Goal: Task Accomplishment & Management: Complete application form

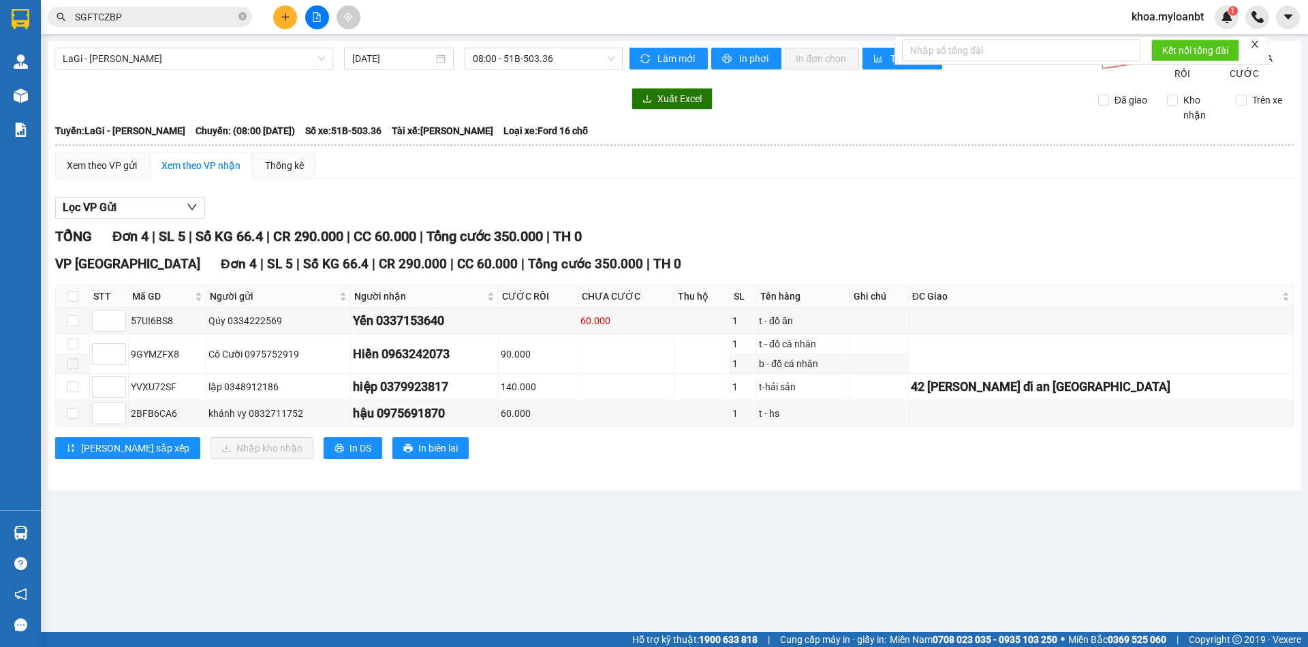
click at [41, 536] on main "LaGi - [GEOGRAPHIC_DATA] [DATE] 08:00 - 51B-503.36 Làm mới In phơi In đơn chọn …" at bounding box center [654, 316] width 1308 height 632
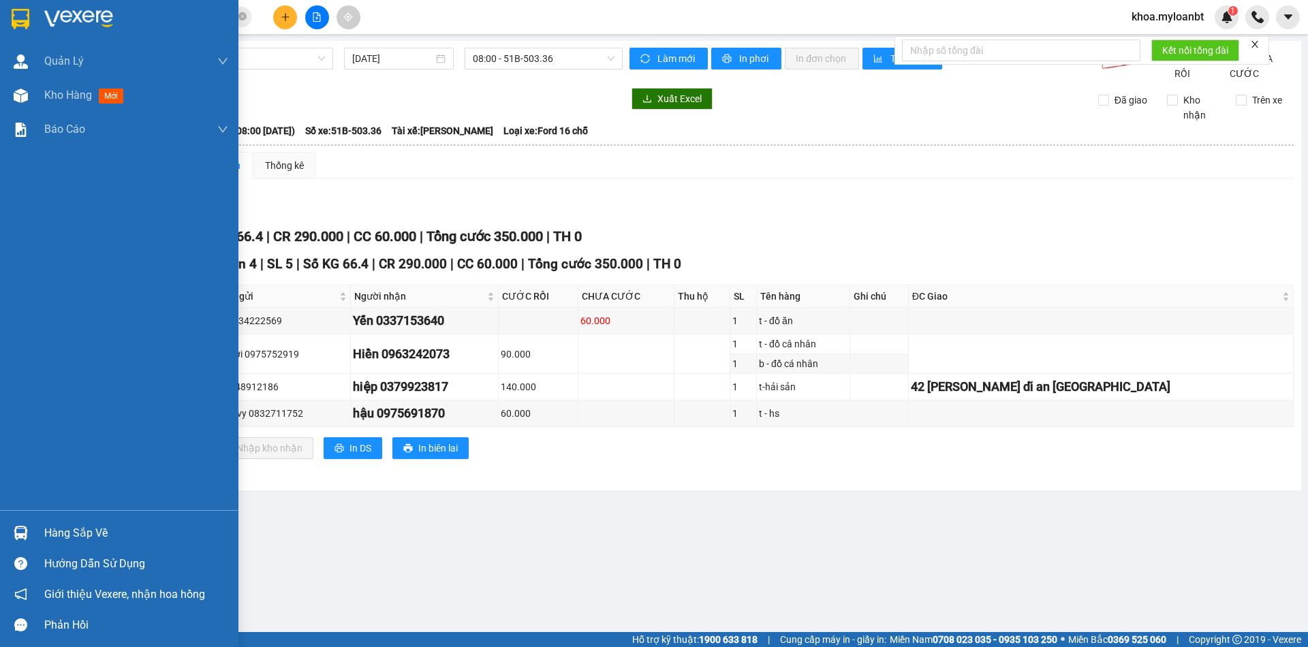
click at [26, 537] on img at bounding box center [21, 533] width 14 height 14
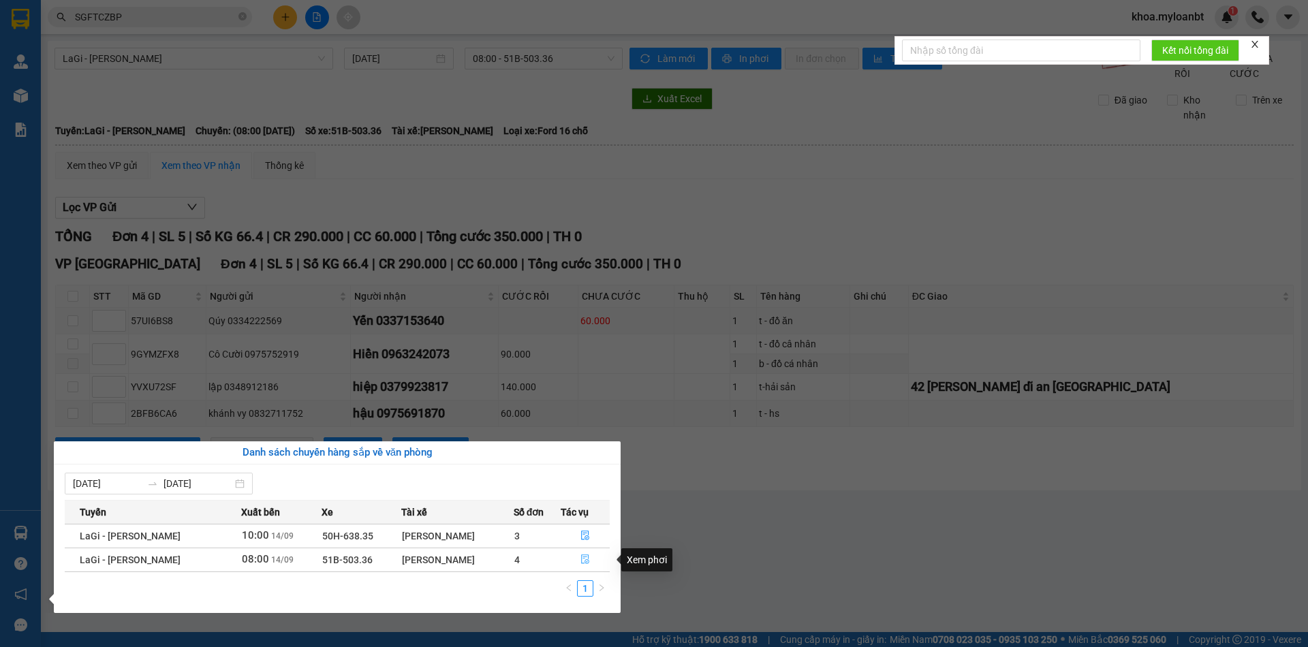
click at [572, 566] on button "button" at bounding box center [585, 560] width 48 height 22
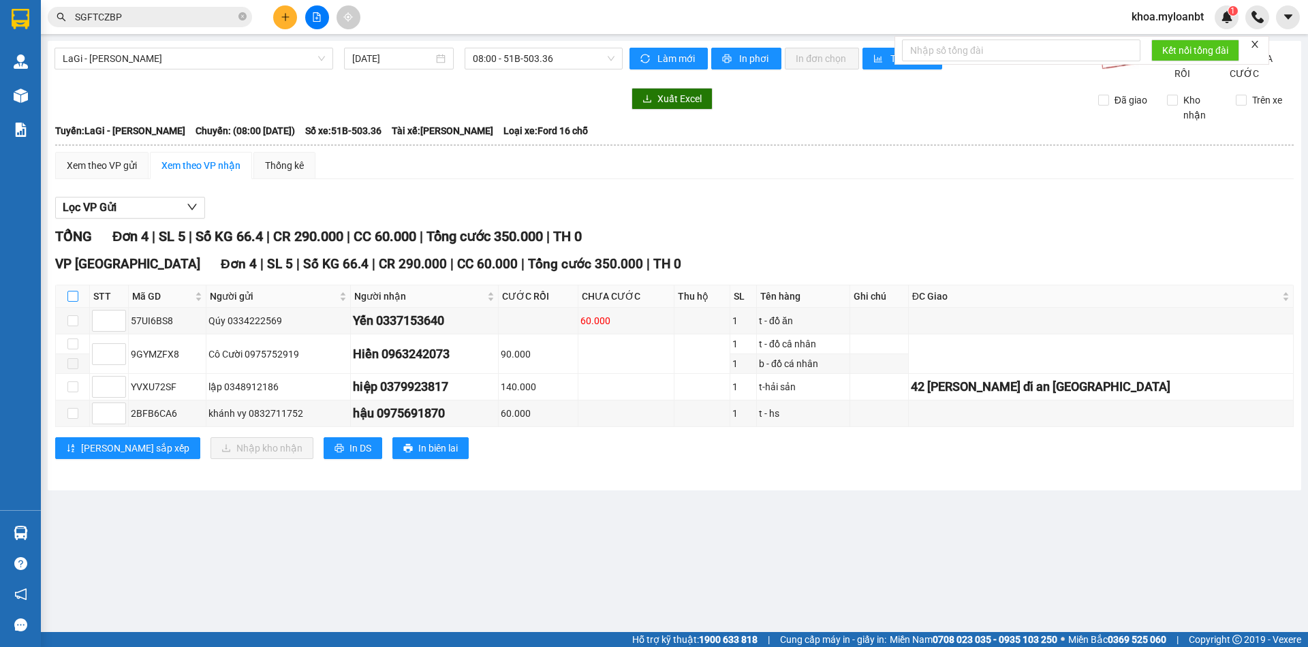
click at [72, 302] on input "checkbox" at bounding box center [72, 296] width 11 height 11
checkbox input "true"
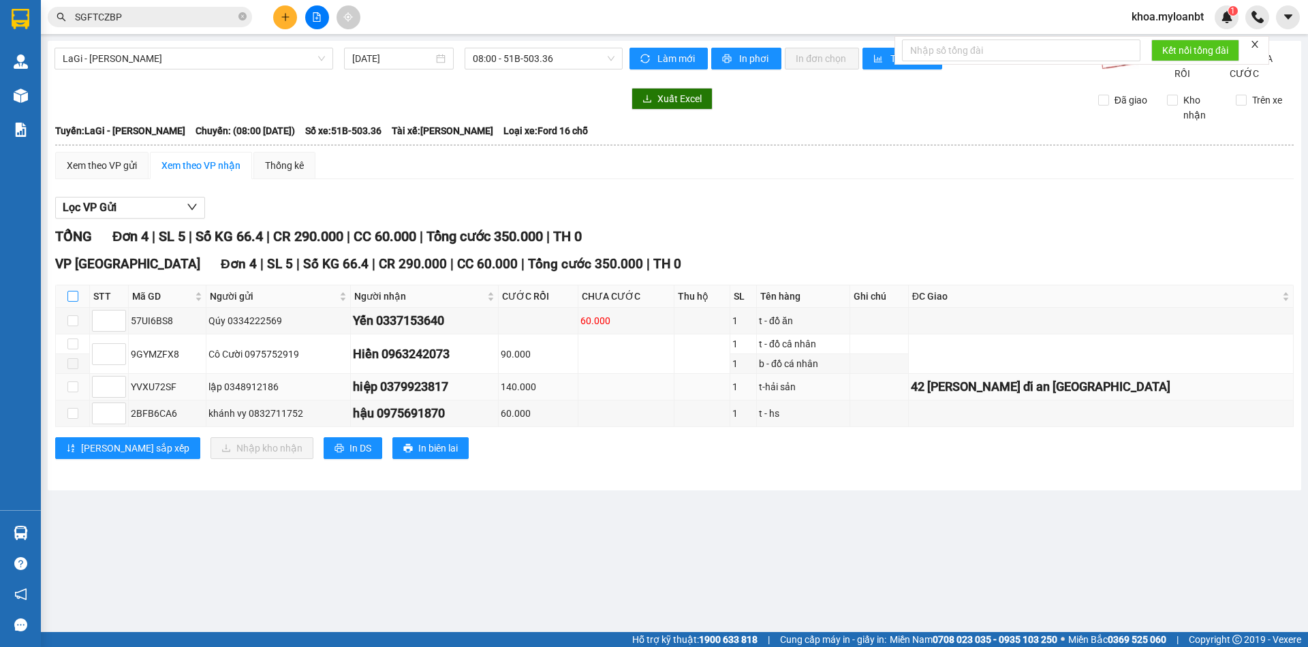
checkbox input "true"
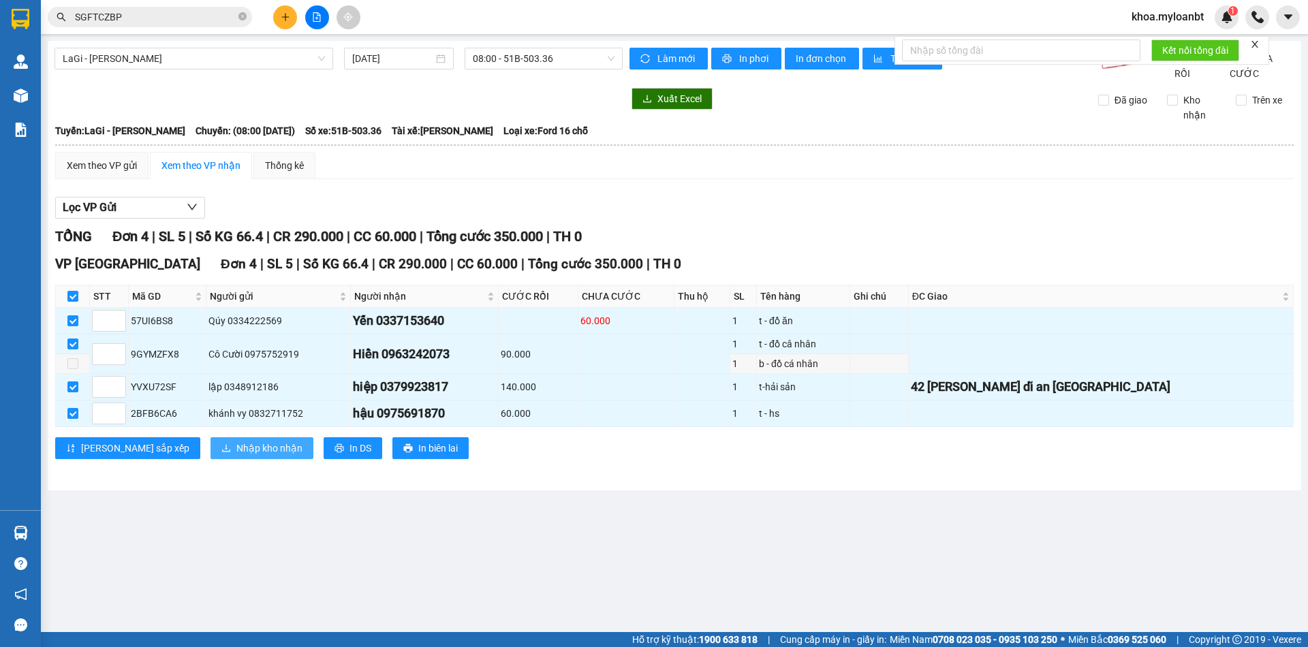
click at [236, 456] on span "Nhập kho nhận" at bounding box center [269, 448] width 66 height 15
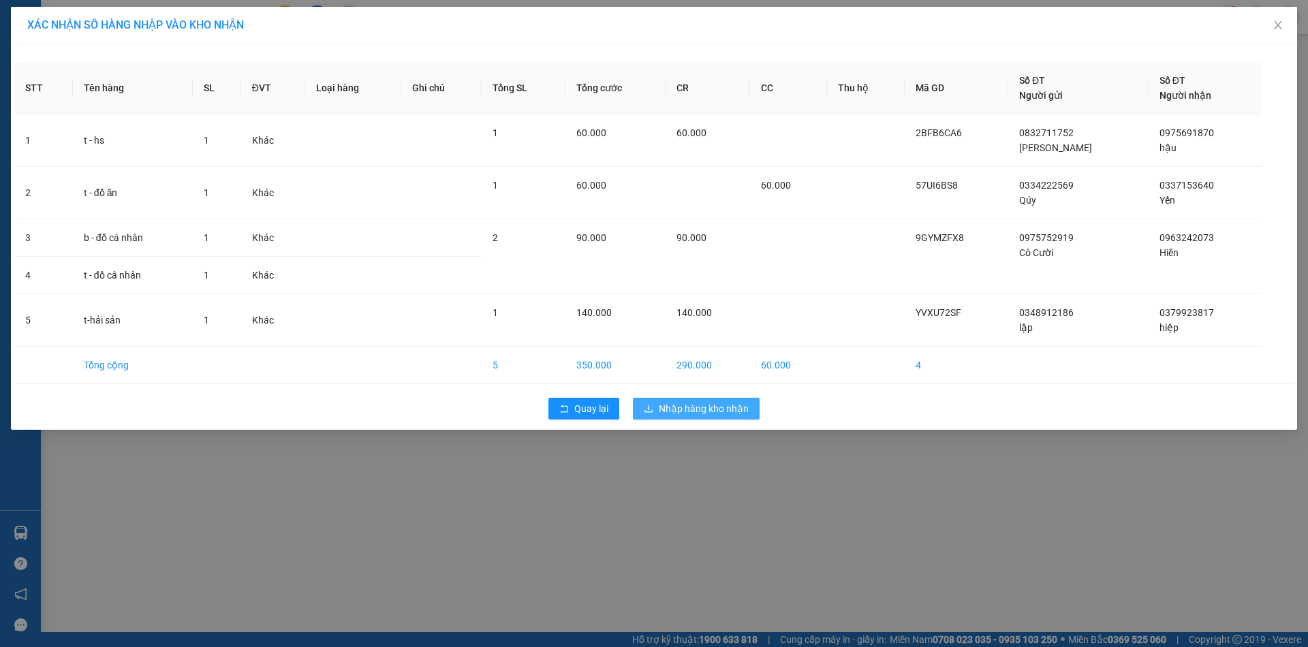
click at [669, 404] on span "Nhập hàng kho nhận" at bounding box center [704, 408] width 90 height 15
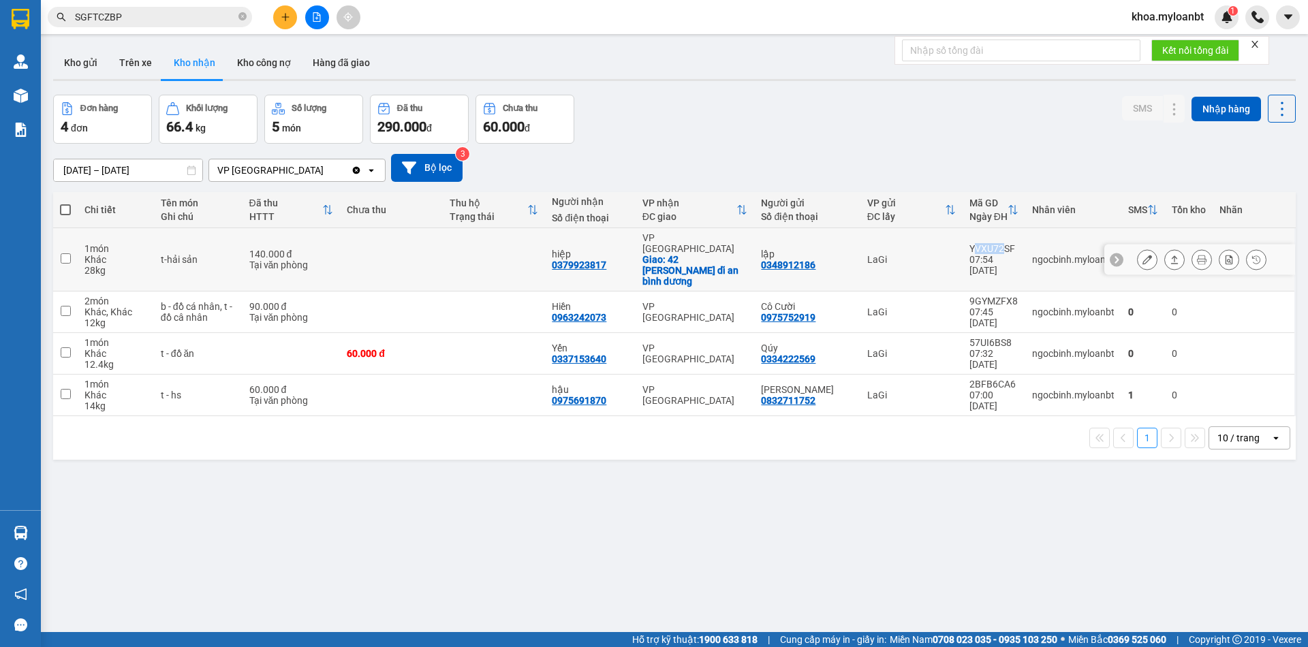
drag, startPoint x: 958, startPoint y: 236, endPoint x: 993, endPoint y: 238, distance: 34.8
click at [993, 243] on div "YVXU72SF" at bounding box center [994, 248] width 49 height 11
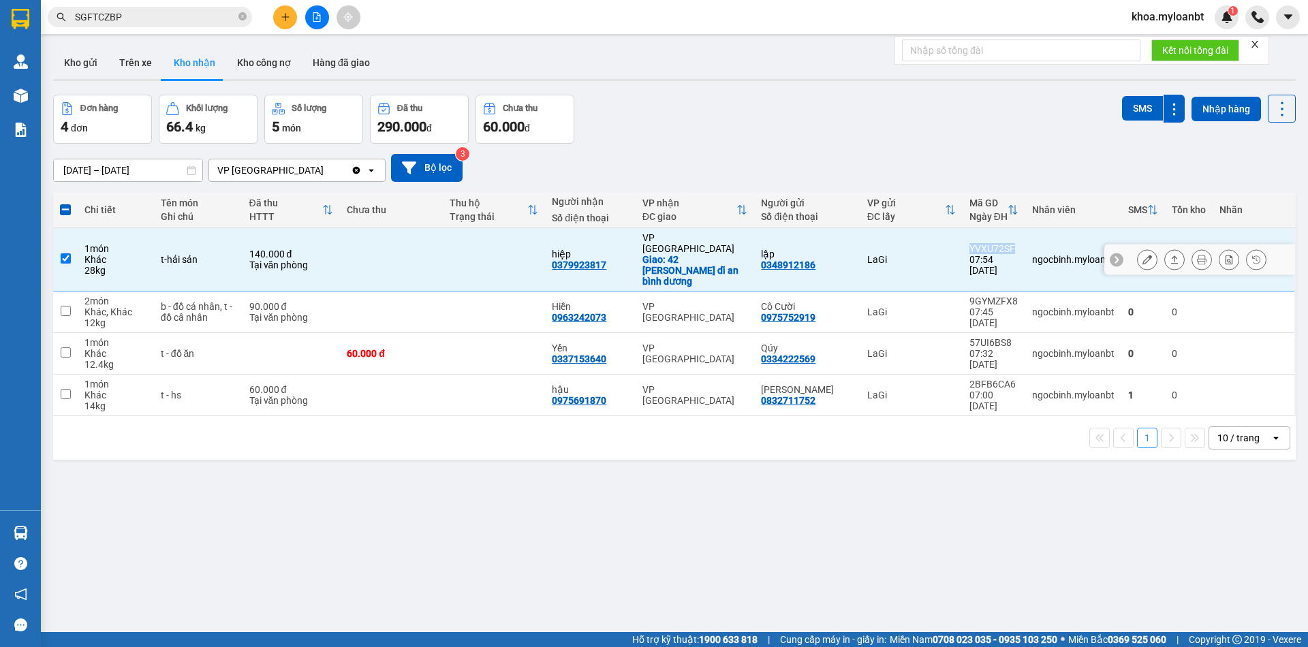
drag, startPoint x: 952, startPoint y: 238, endPoint x: 1006, endPoint y: 236, distance: 54.5
click at [1006, 236] on td "YVXU72SF 07:54 [DATE]" at bounding box center [994, 259] width 63 height 63
checkbox input "false"
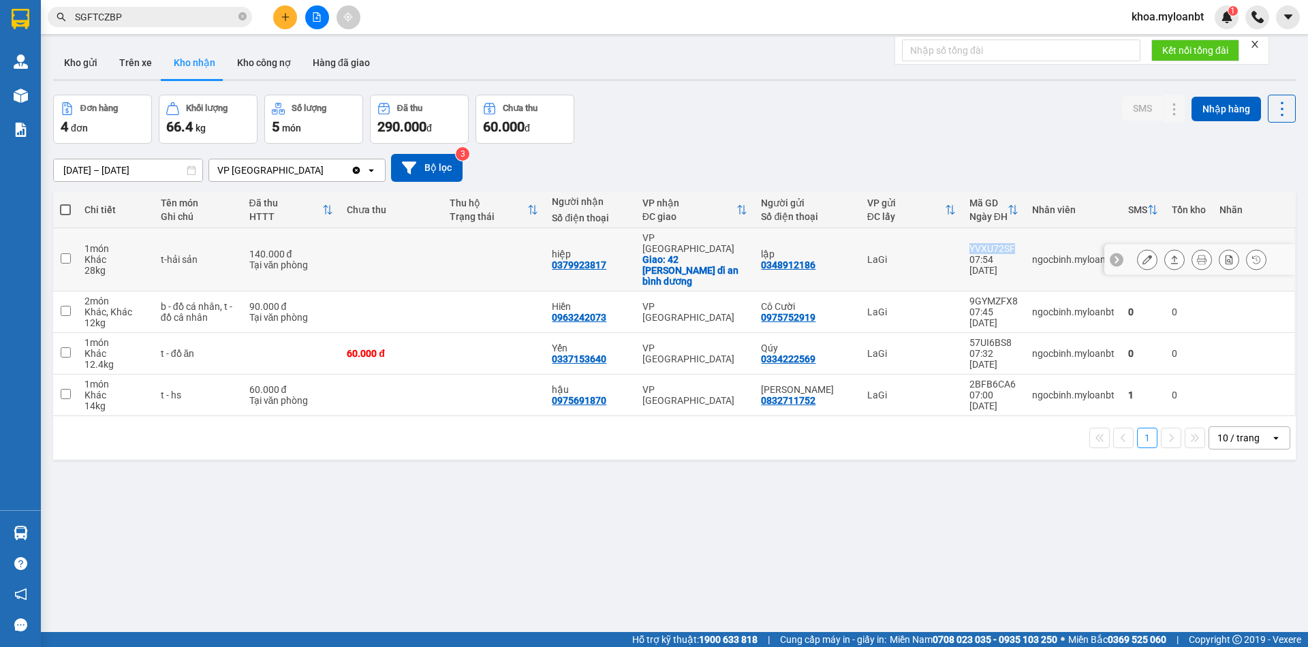
copy div "YVXU72SF"
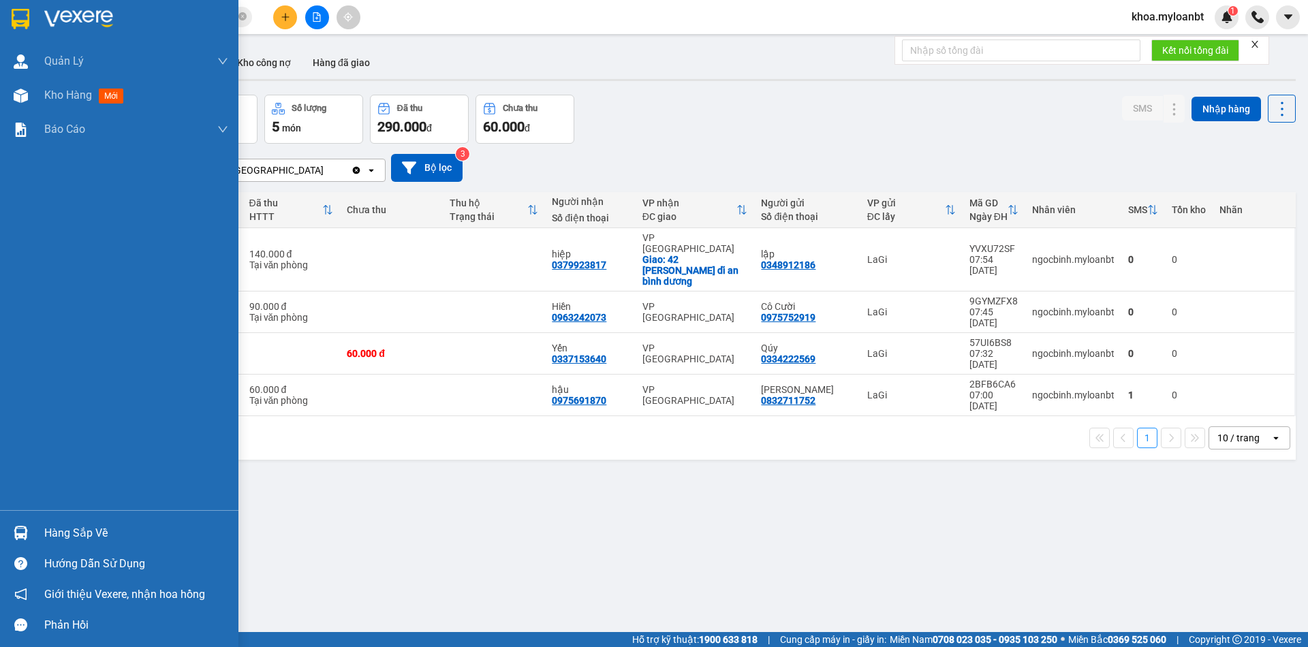
click at [7, 525] on div "Hàng sắp về" at bounding box center [119, 533] width 238 height 31
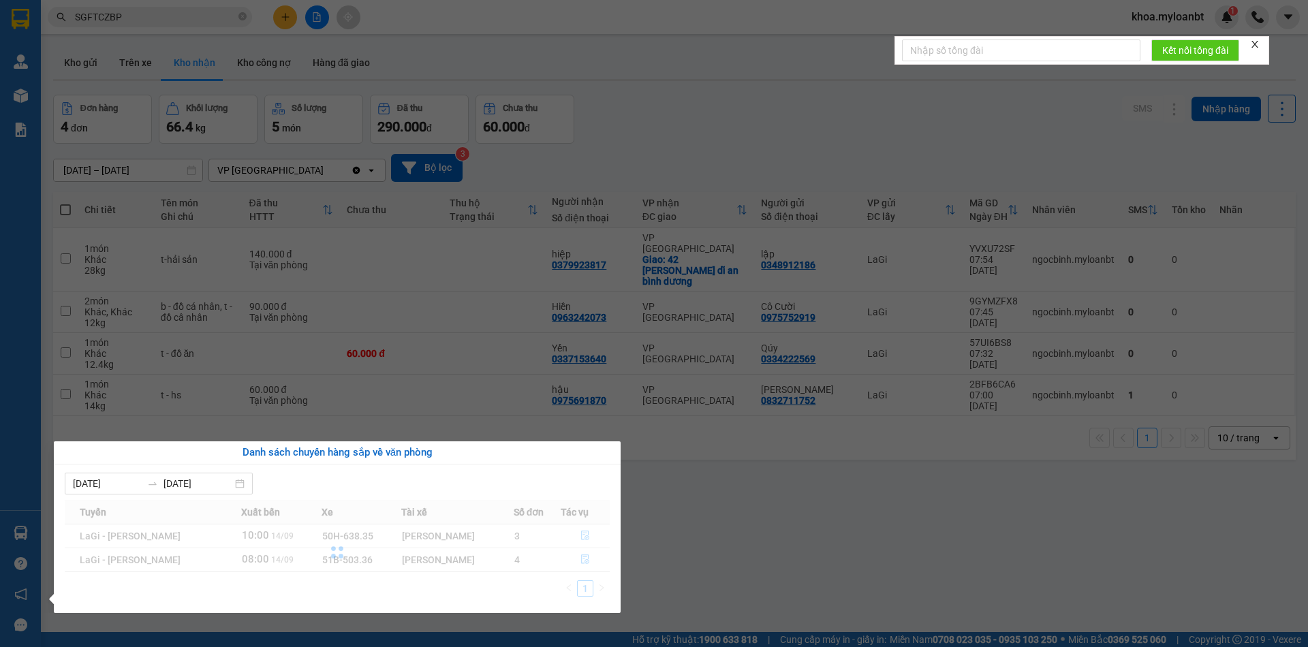
click at [404, 356] on section "Kết quả tìm kiếm ( 1 ) Bộ lọc Mã ĐH Trạng thái Món hàng Thu hộ Tổng cước Chưa c…" at bounding box center [654, 323] width 1308 height 647
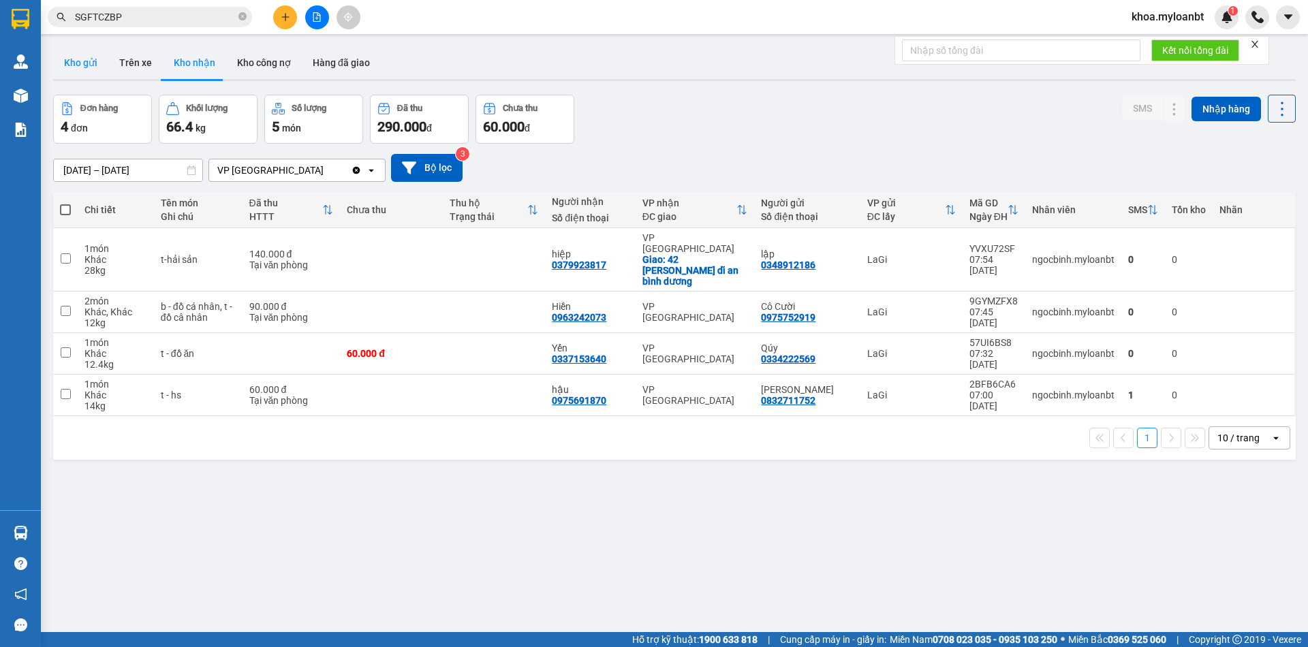
click at [87, 70] on button "Kho gửi" at bounding box center [80, 62] width 55 height 33
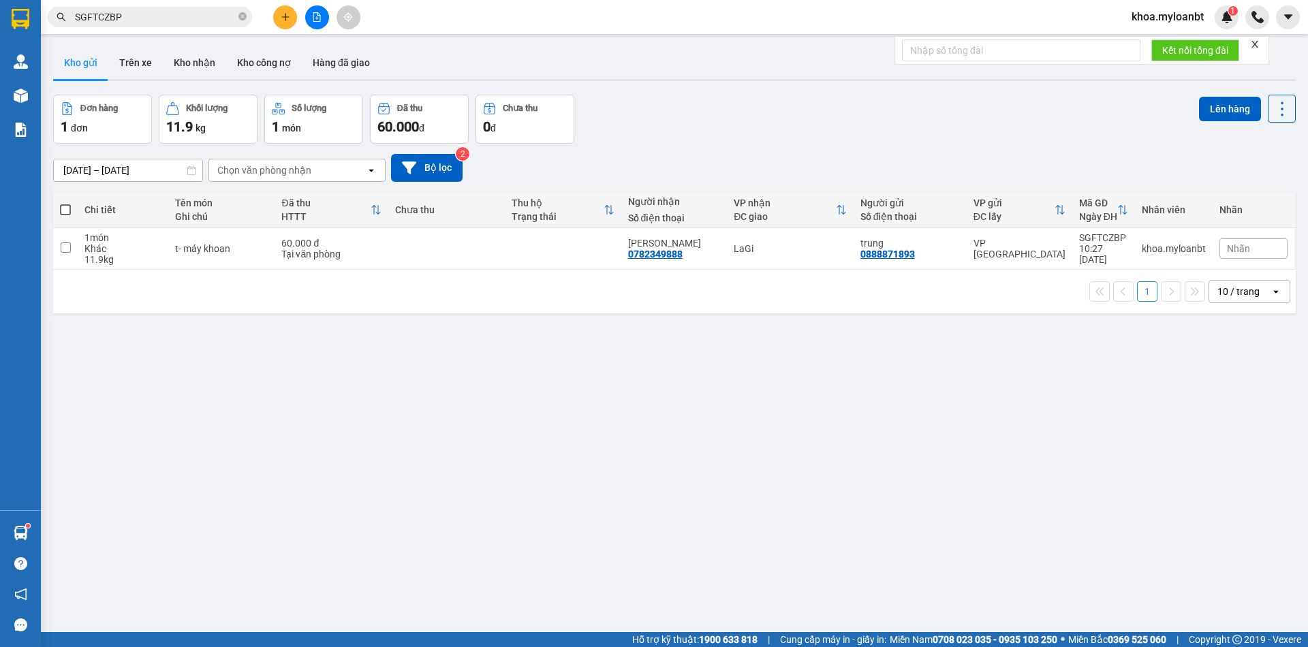
click at [533, 255] on td at bounding box center [563, 249] width 117 height 42
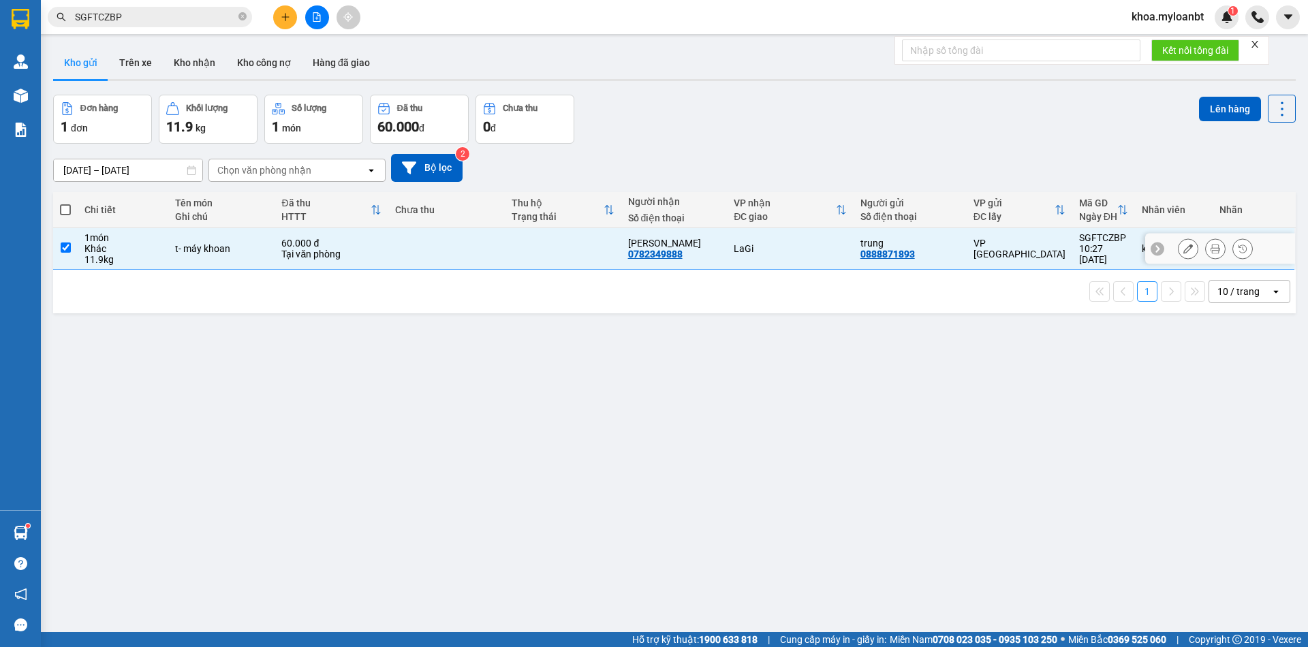
checkbox input "true"
click at [1220, 105] on button "Lên hàng" at bounding box center [1230, 109] width 62 height 25
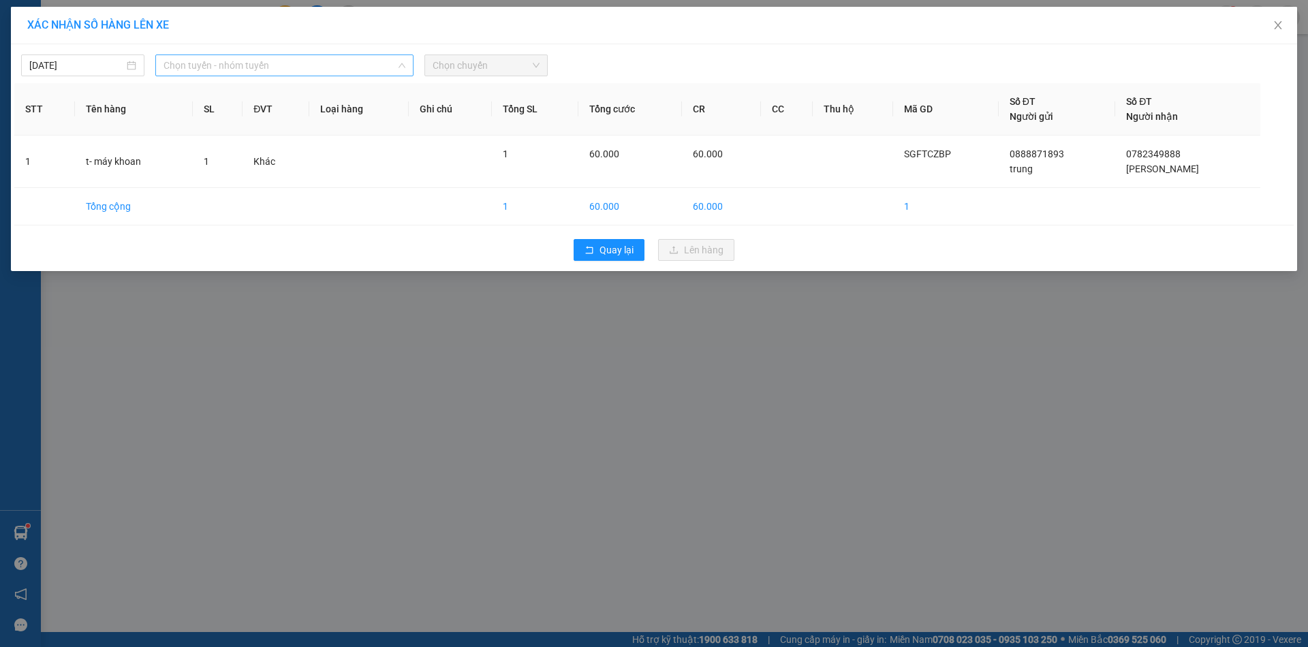
click at [296, 66] on span "Chọn tuyến - nhóm tuyến" at bounding box center [285, 65] width 242 height 20
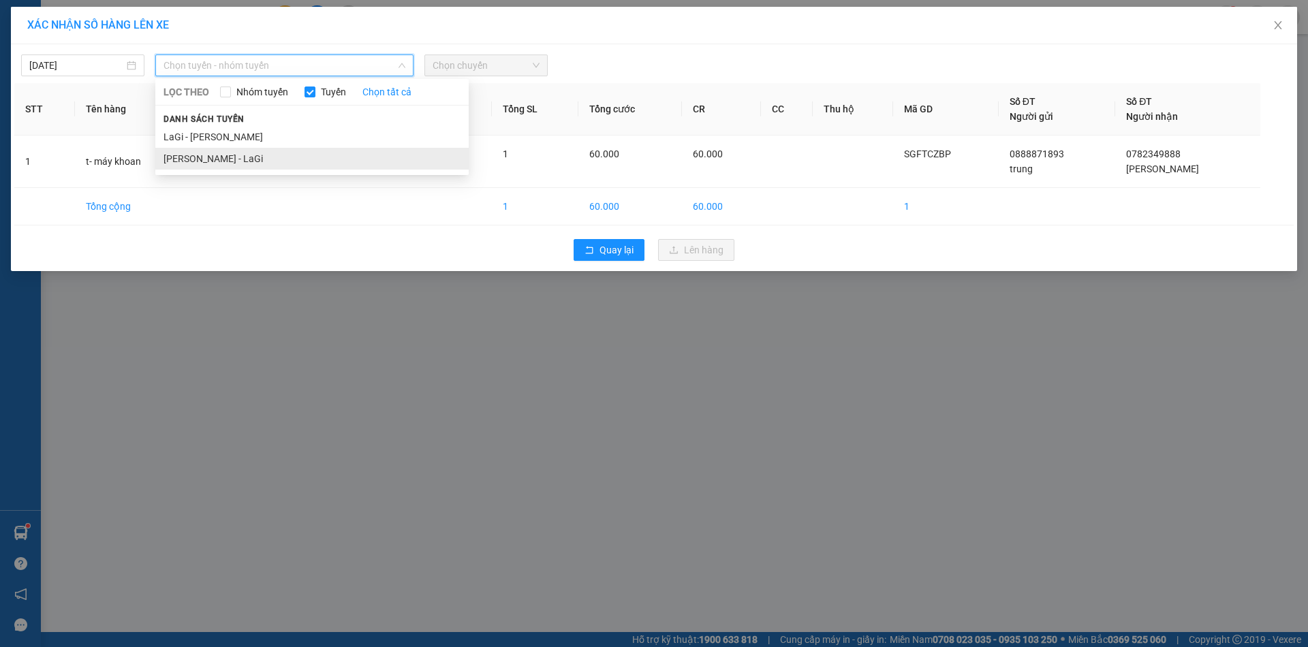
click at [251, 153] on li "[PERSON_NAME] - LaGi" at bounding box center [311, 159] width 313 height 22
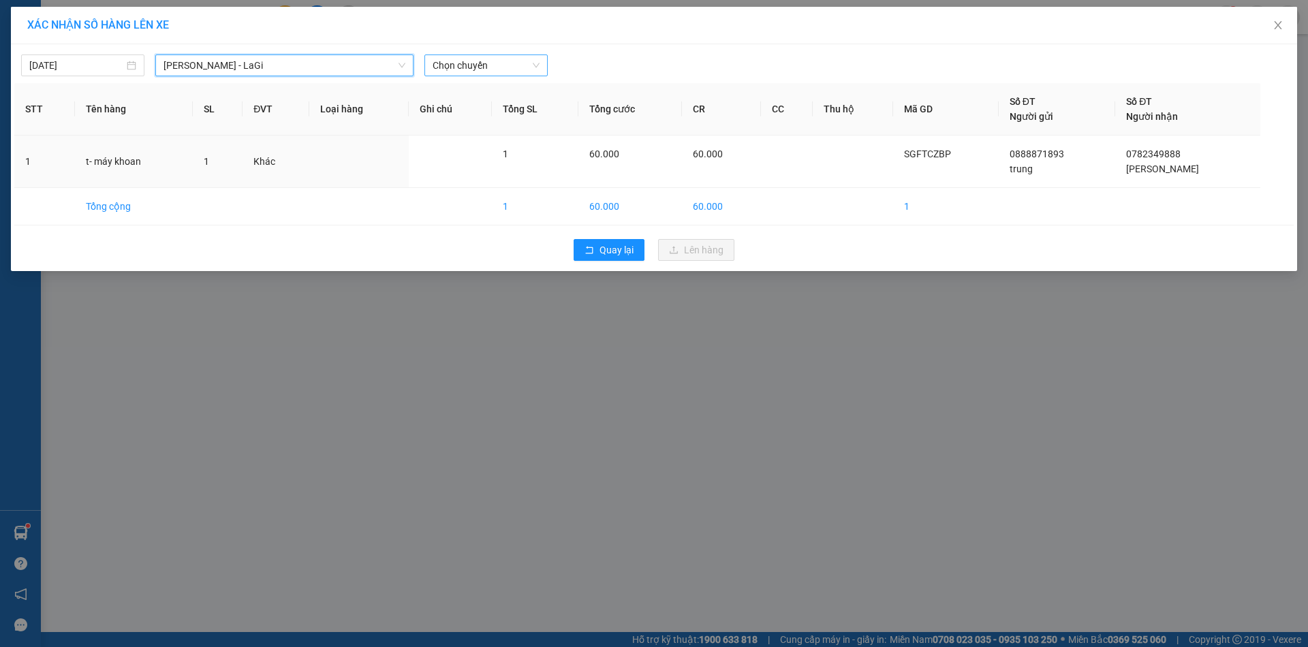
click at [491, 63] on span "Chọn chuyến" at bounding box center [486, 65] width 107 height 20
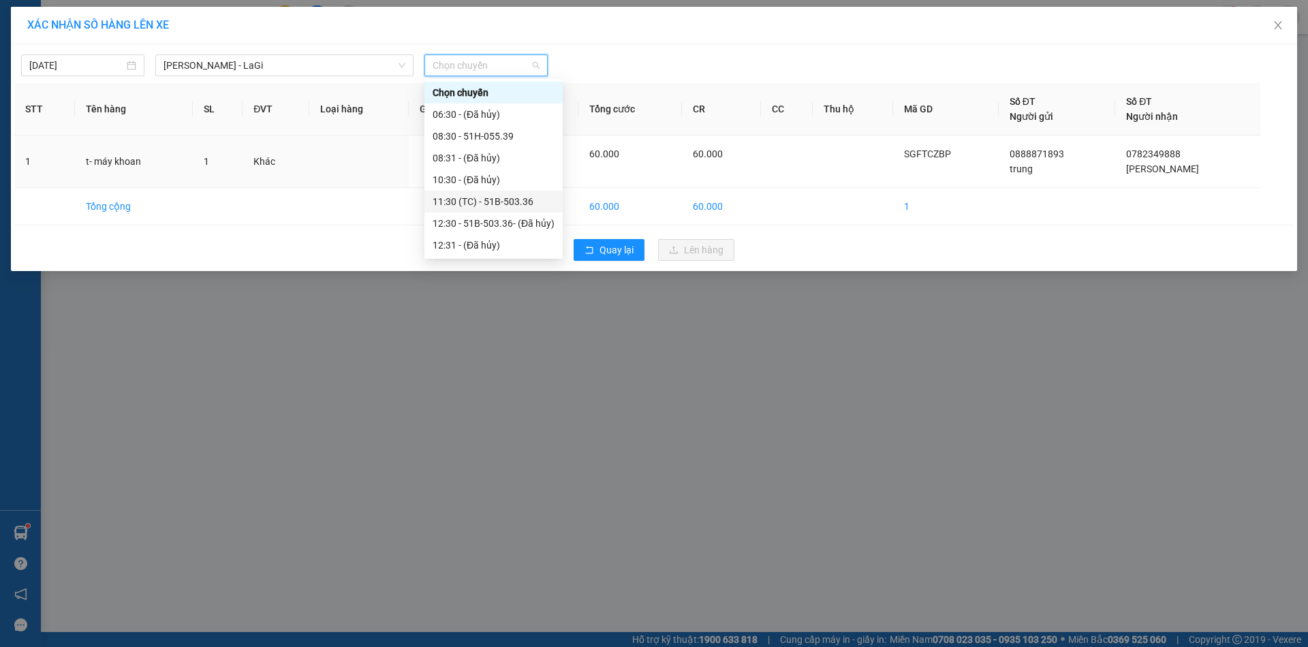
click at [486, 197] on div "11:30 (TC) - 51B-503.36" at bounding box center [494, 201] width 122 height 15
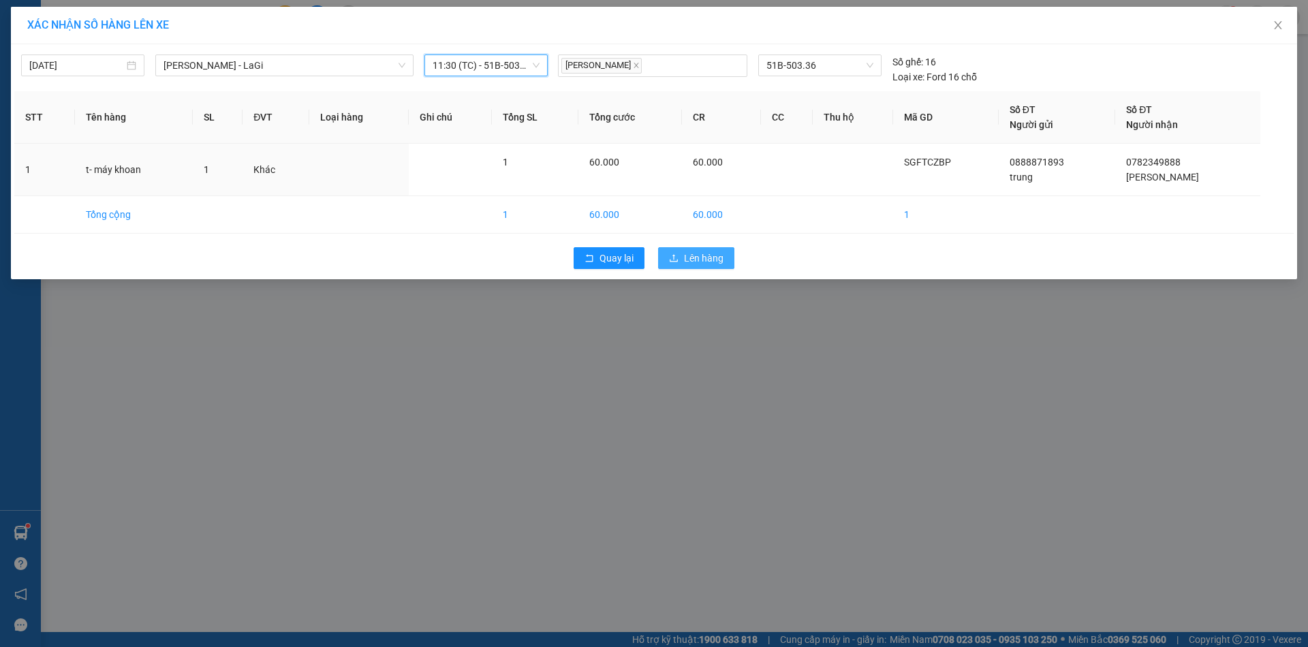
click at [694, 261] on span "Lên hàng" at bounding box center [704, 258] width 40 height 15
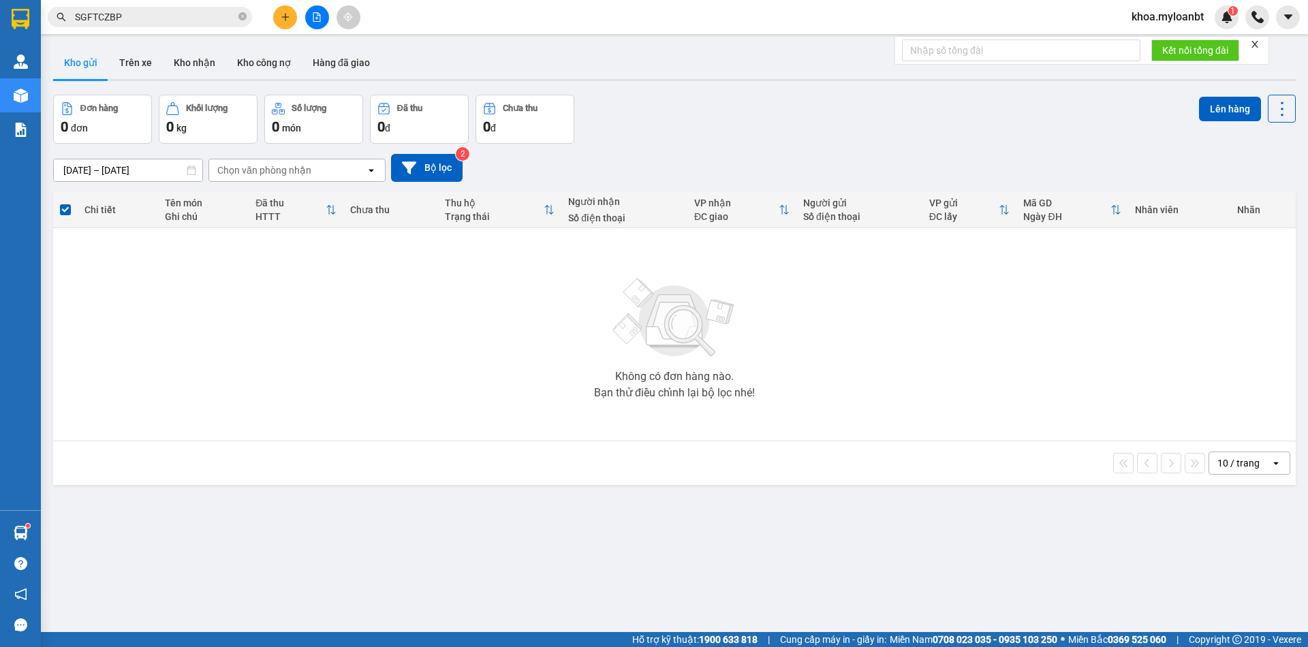
scroll to position [3, 0]
click at [148, 25] on span "SGFTCZBP" at bounding box center [150, 17] width 204 height 20
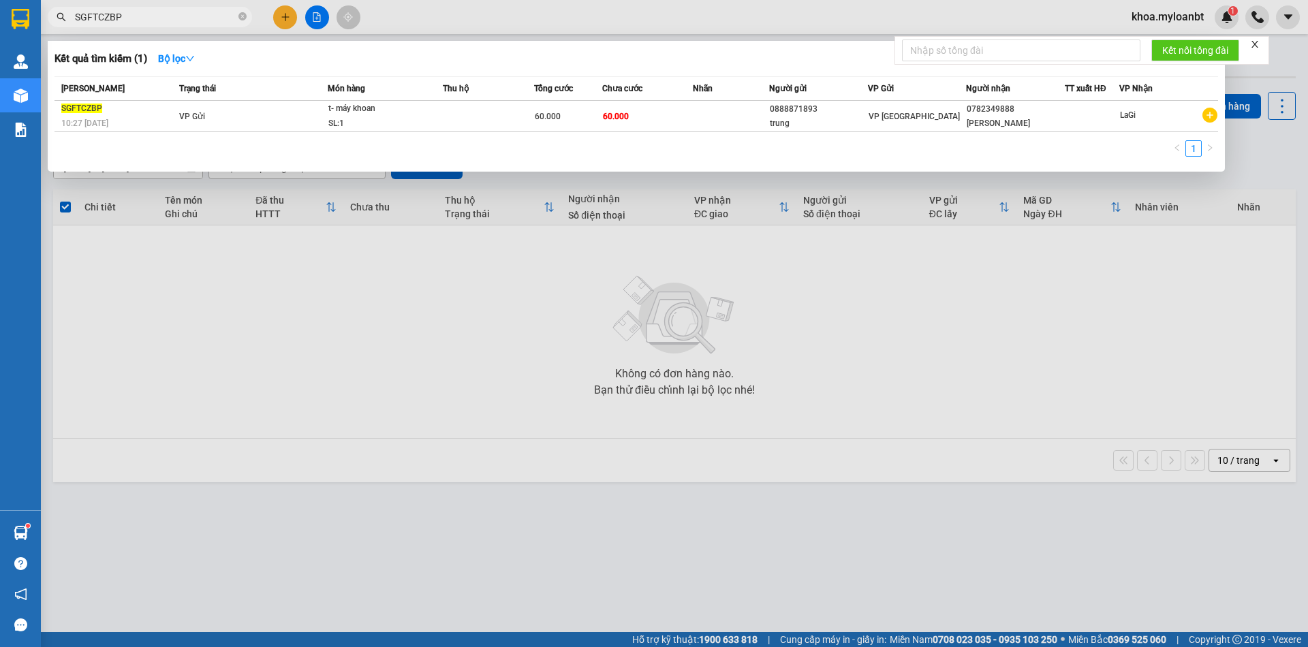
click at [149, 23] on input "SGFTCZBP" at bounding box center [155, 17] width 161 height 15
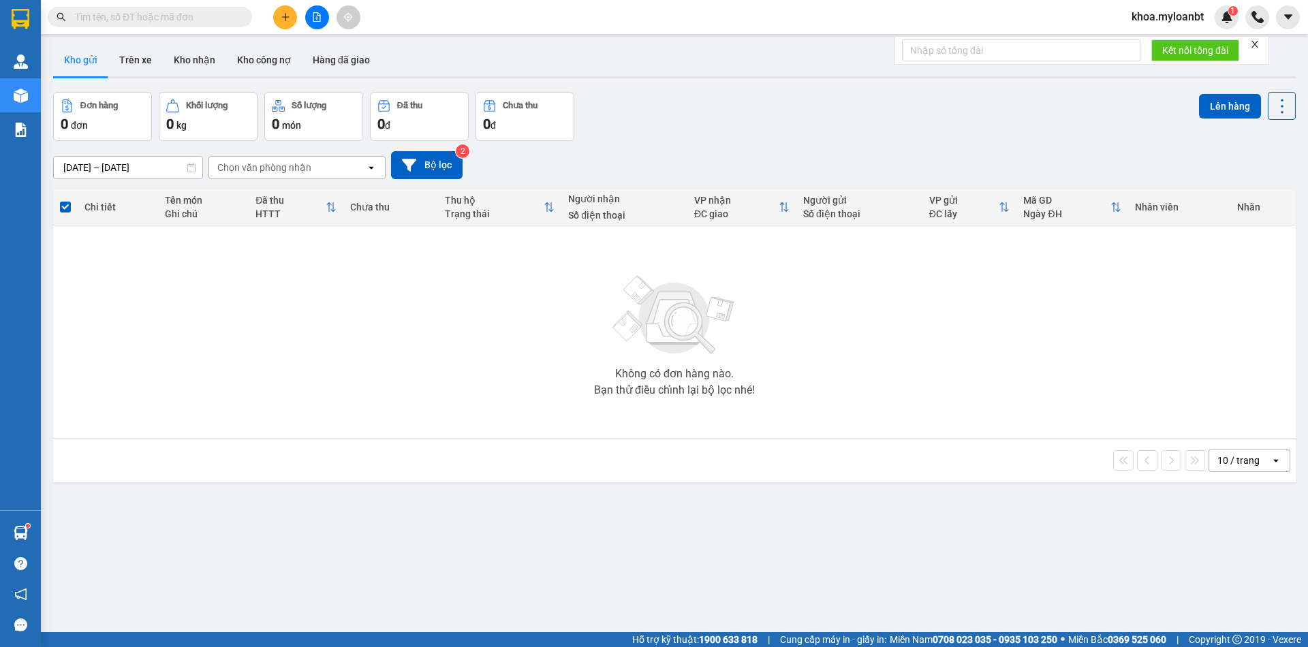
click at [129, 14] on input "text" at bounding box center [155, 17] width 161 height 15
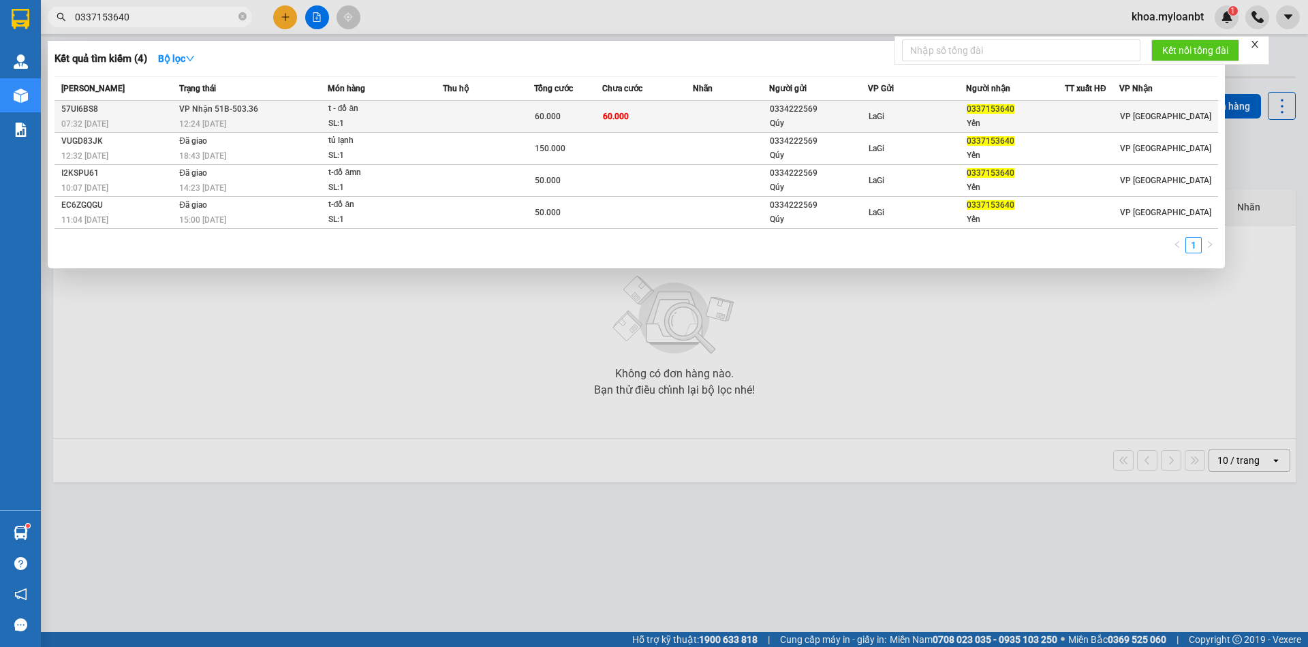
type input "0337153640"
click at [983, 125] on div "Yến" at bounding box center [1015, 124] width 97 height 14
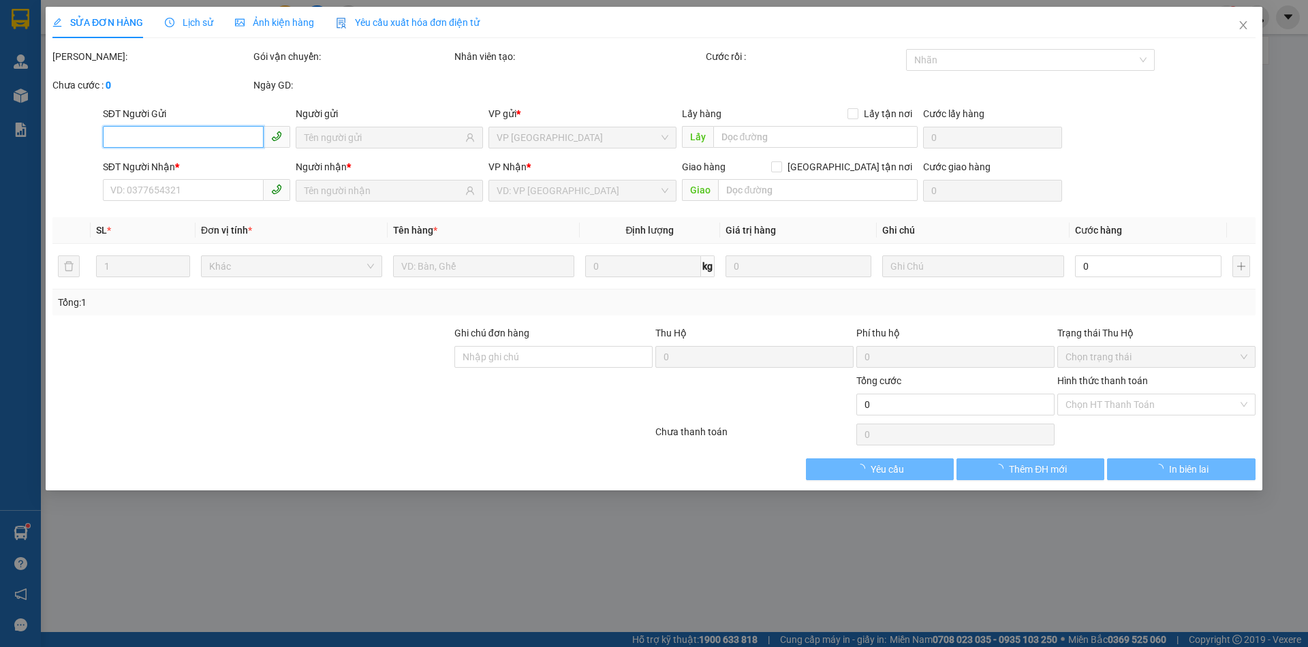
type input "0334222569"
type input "Qúy"
type input "0337153640"
type input "Yến"
type input "60.000"
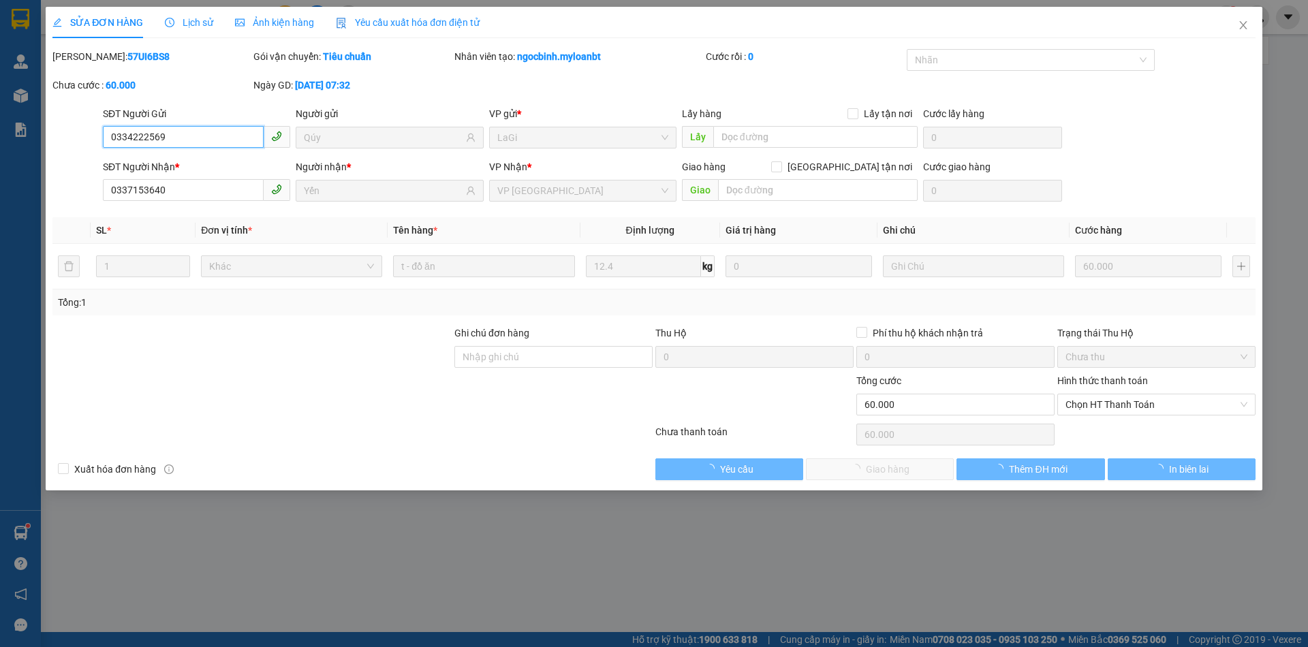
drag, startPoint x: 1111, startPoint y: 401, endPoint x: 1109, endPoint y: 417, distance: 16.5
click at [1112, 401] on span "Chọn HT Thanh Toán" at bounding box center [1157, 405] width 182 height 20
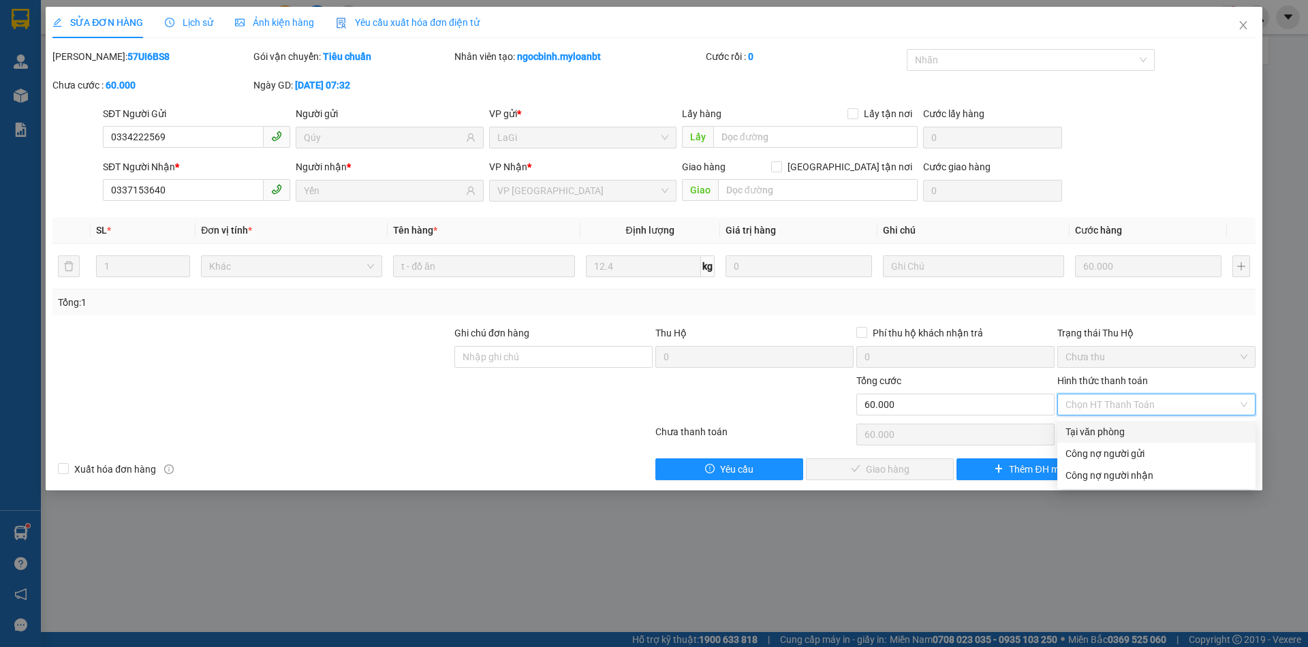
drag, startPoint x: 1107, startPoint y: 424, endPoint x: 1062, endPoint y: 445, distance: 49.4
click at [1107, 424] on div "Tại văn phòng" at bounding box center [1157, 431] width 182 height 15
type input "0"
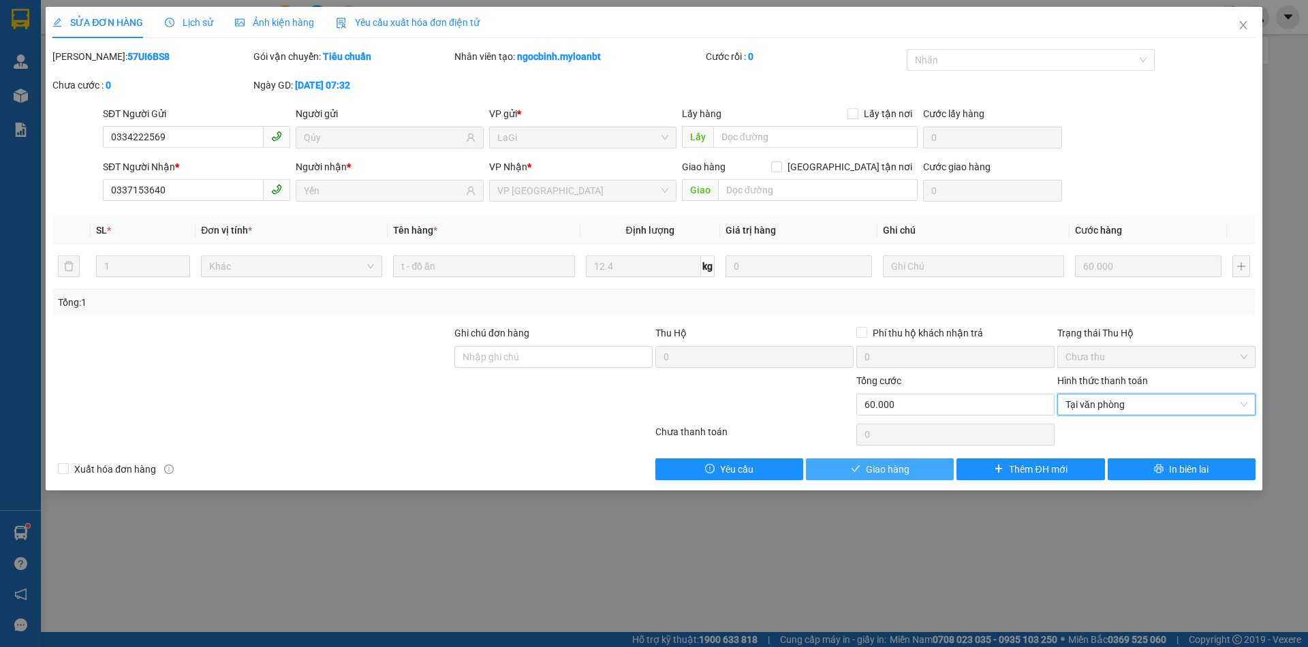
click at [897, 465] on span "Giao hàng" at bounding box center [888, 469] width 44 height 15
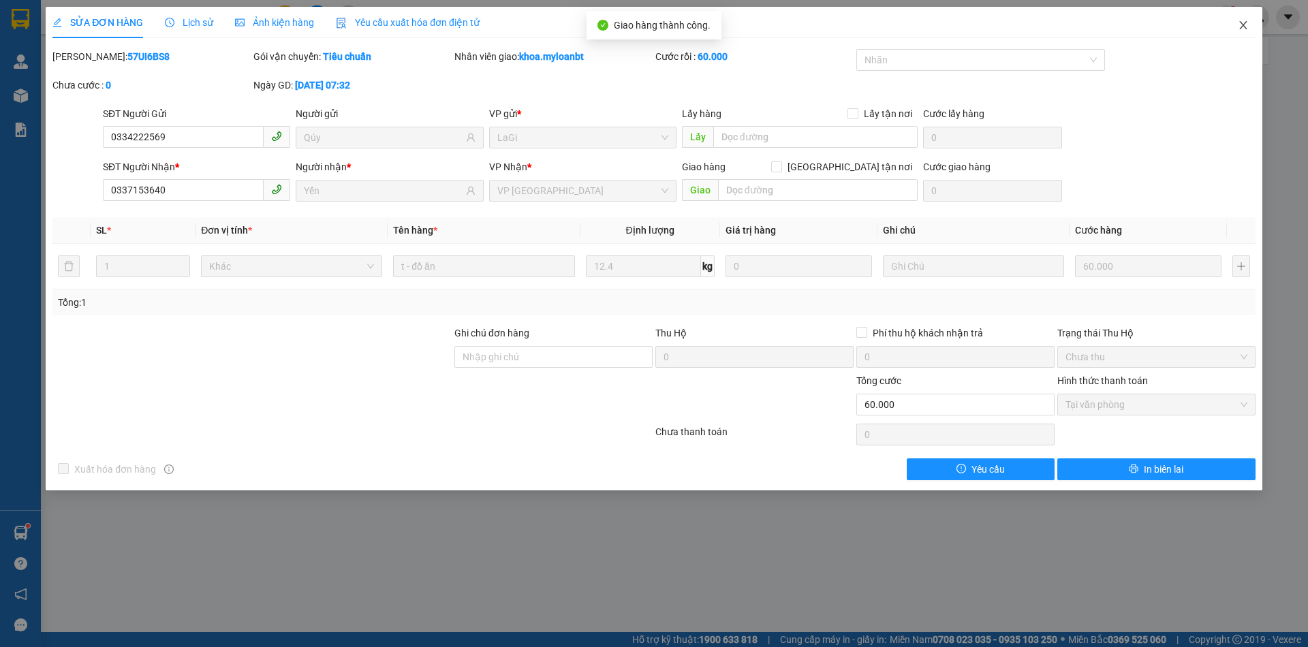
click at [1238, 20] on icon "close" at bounding box center [1243, 25] width 11 height 11
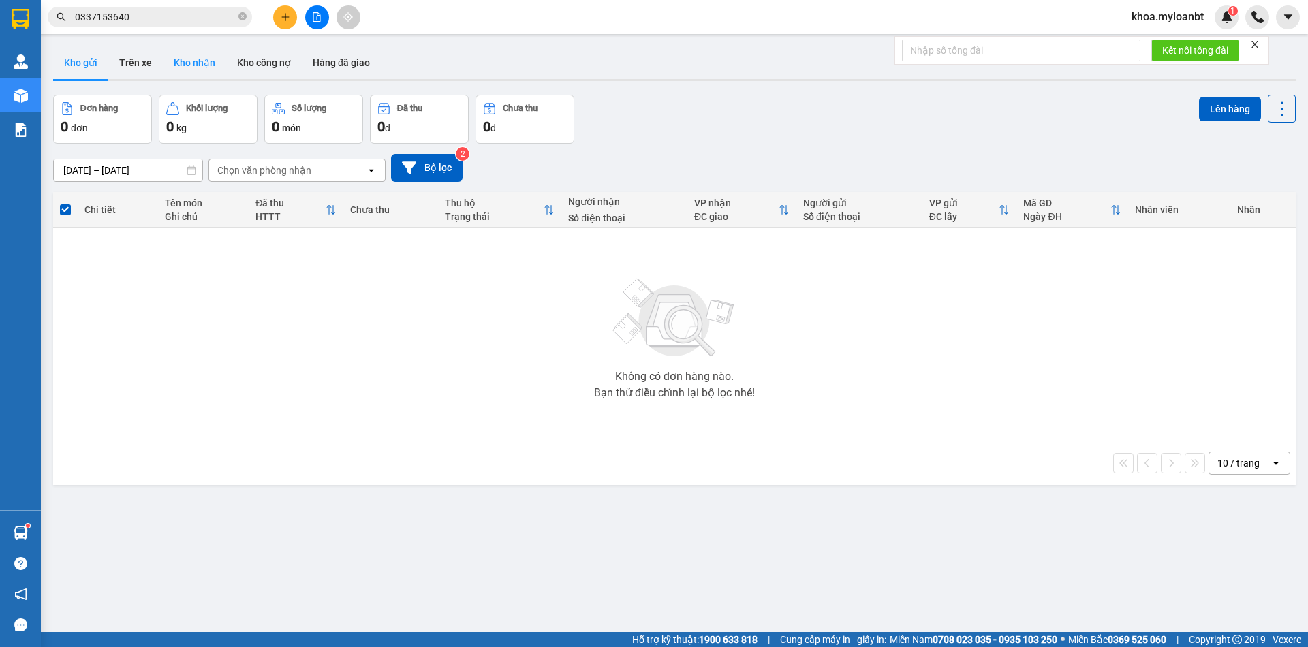
click at [189, 57] on button "Kho nhận" at bounding box center [194, 62] width 63 height 33
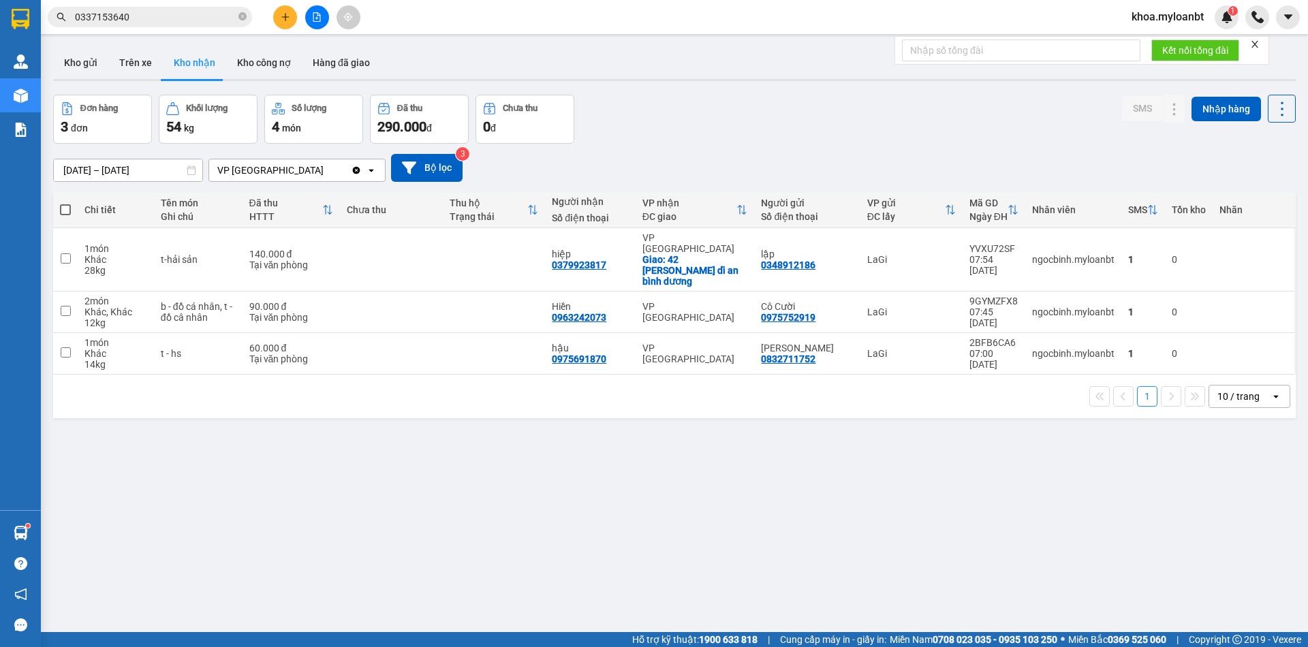
click at [180, 22] on input "0337153640" at bounding box center [155, 17] width 161 height 15
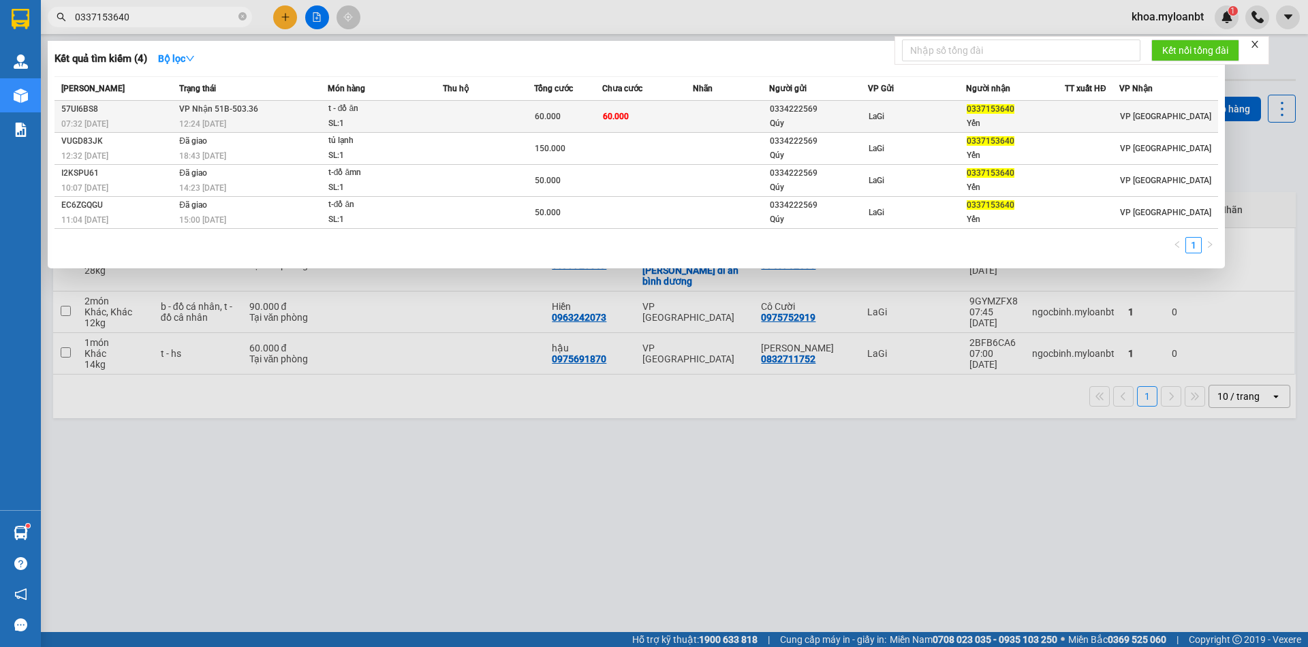
click at [331, 108] on div "t - đồ ăn" at bounding box center [379, 109] width 102 height 15
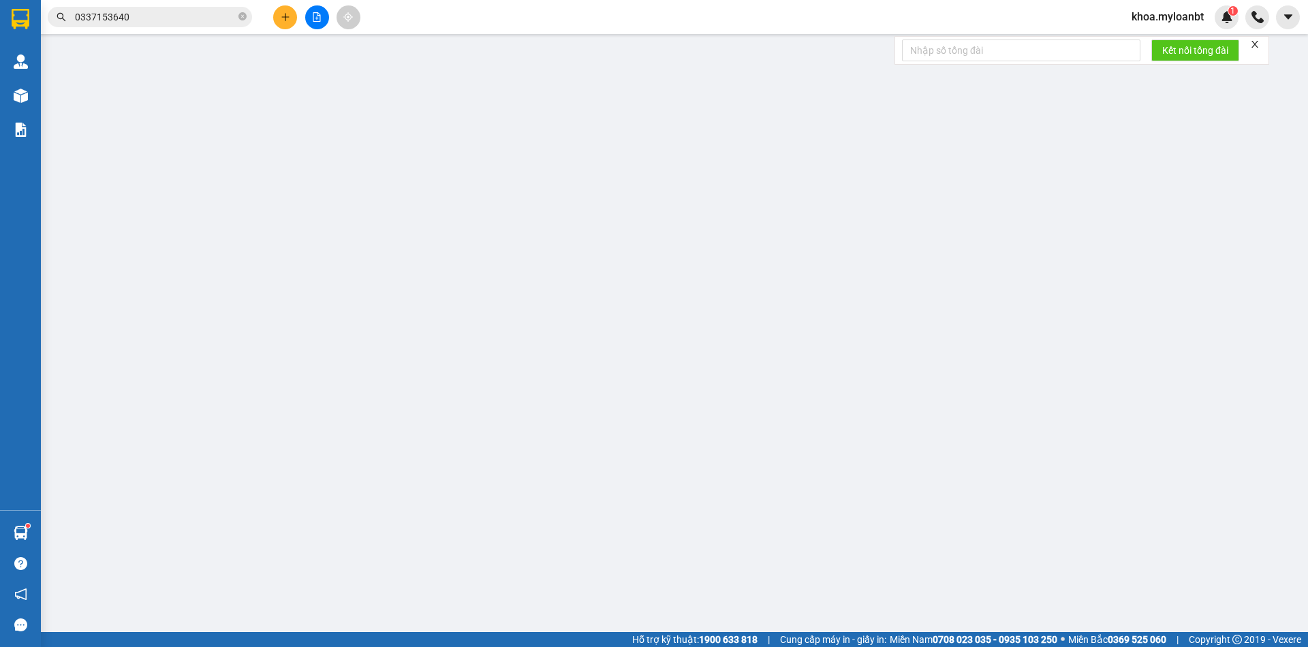
type input "0334222569"
type input "Qúy"
type input "0337153640"
type input "Yến"
type input "60.000"
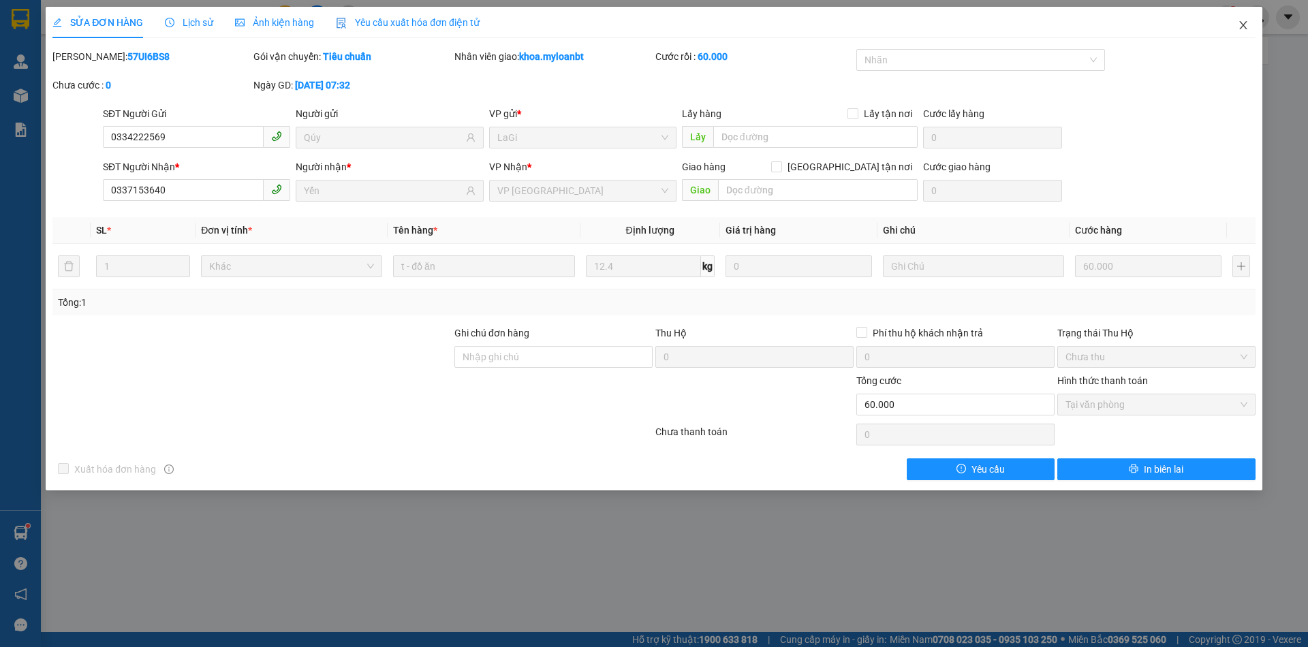
click at [1257, 20] on span "Close" at bounding box center [1243, 26] width 38 height 38
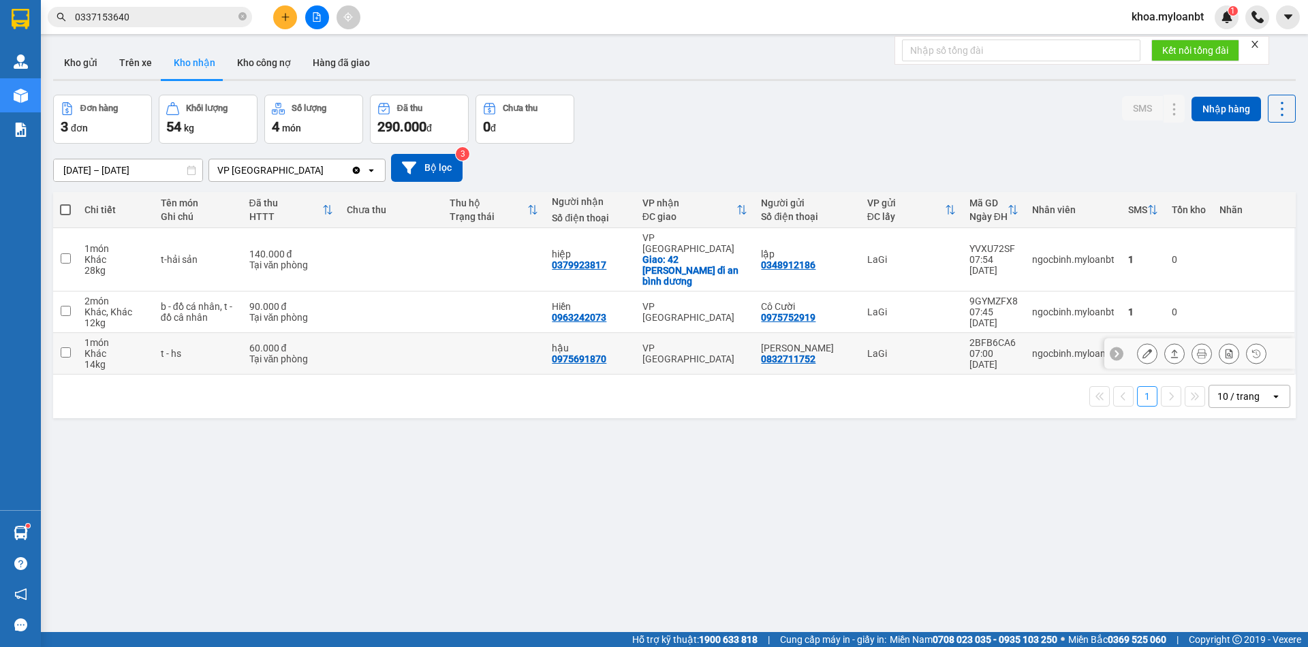
click at [1149, 343] on div at bounding box center [1201, 353] width 129 height 20
click at [1165, 342] on button at bounding box center [1174, 354] width 19 height 24
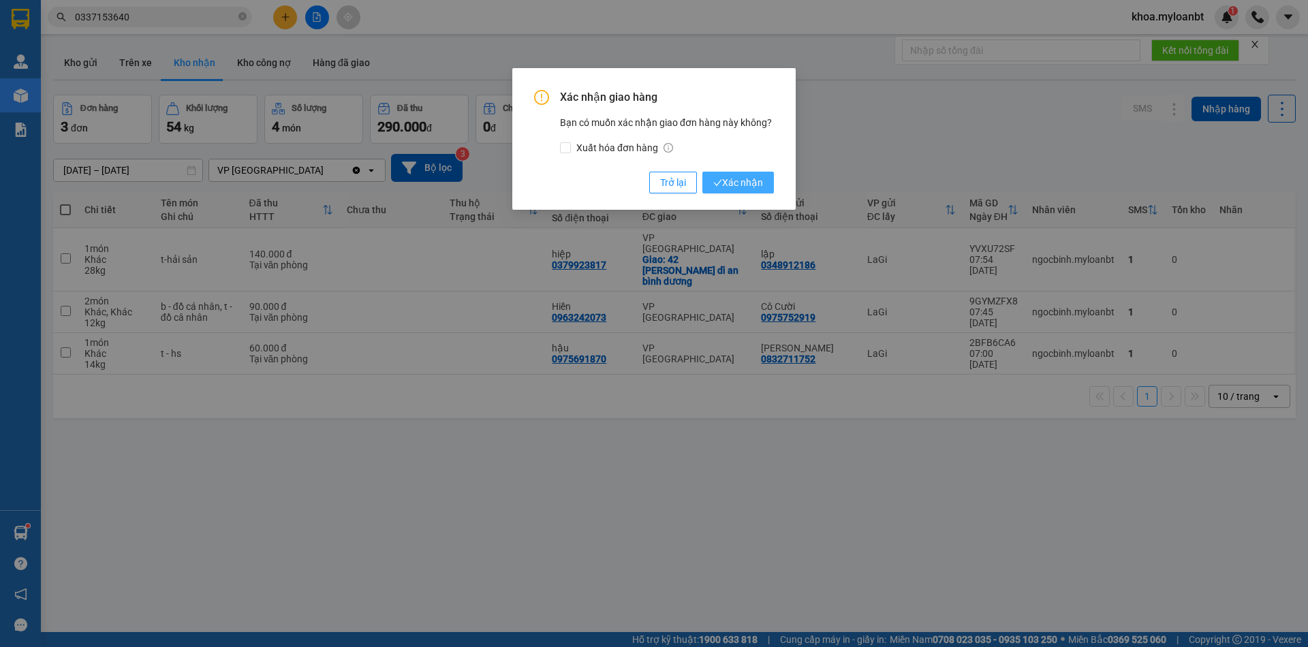
click at [747, 183] on span "Xác nhận" at bounding box center [738, 182] width 50 height 15
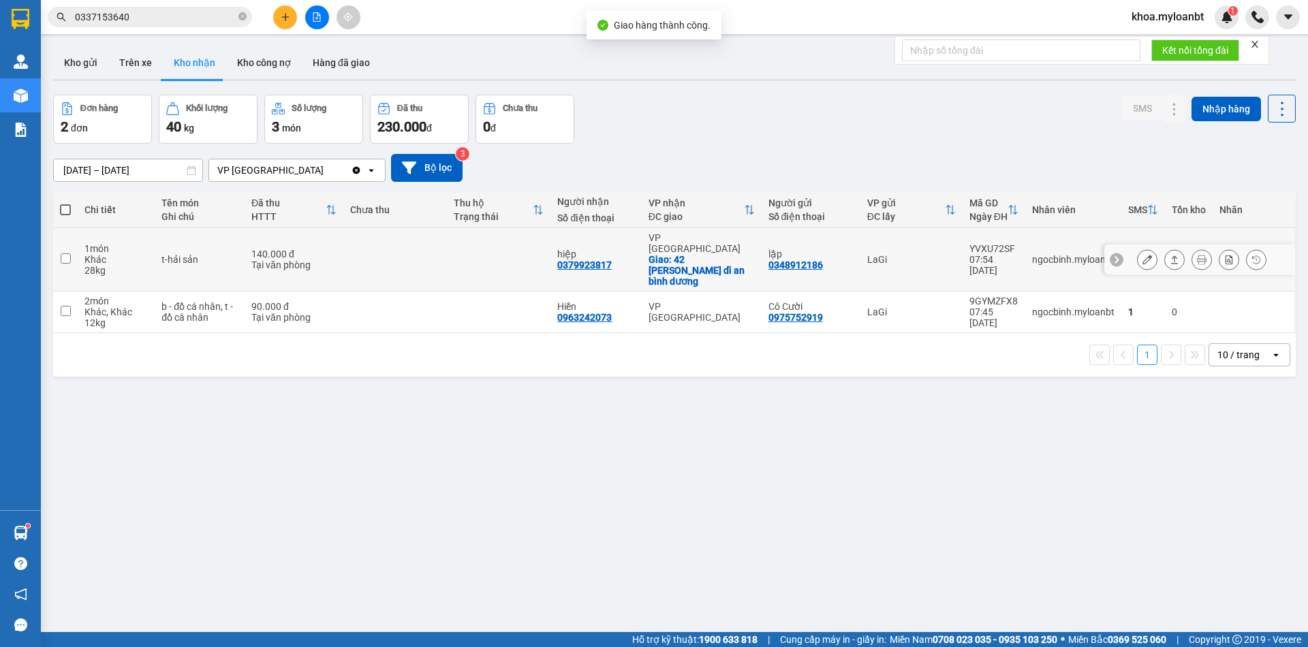
click at [1170, 255] on icon at bounding box center [1175, 260] width 10 height 10
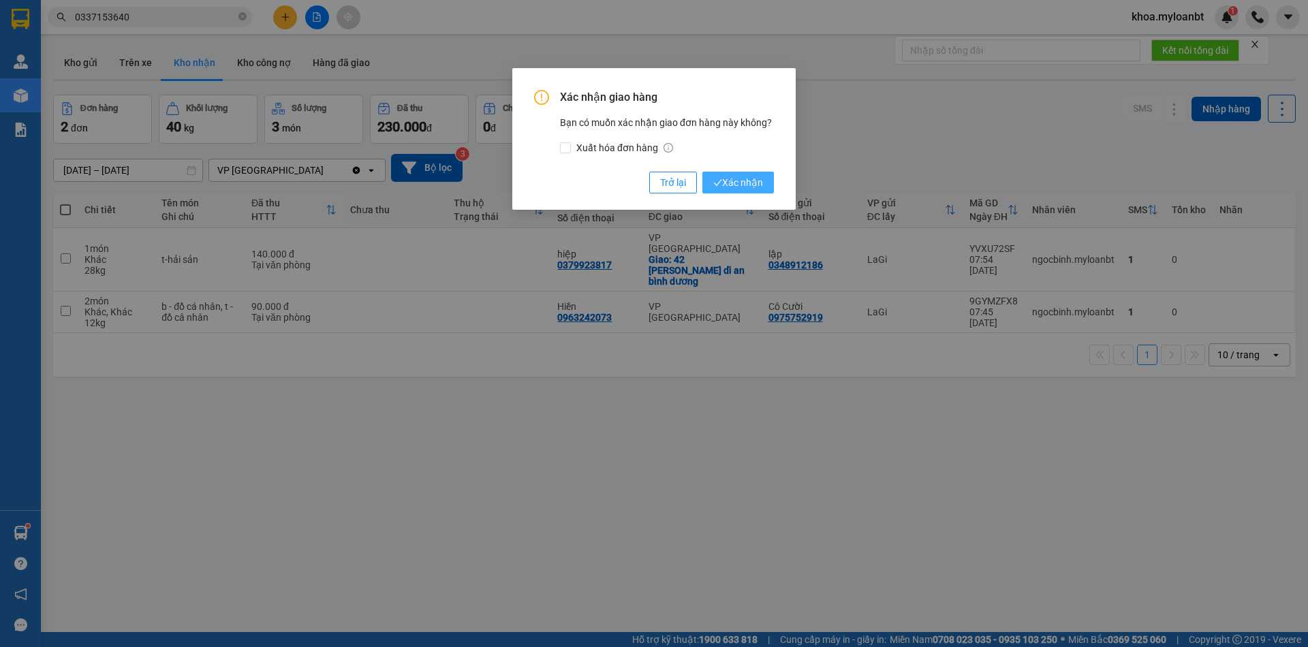
click at [768, 187] on button "Xác nhận" at bounding box center [738, 183] width 72 height 22
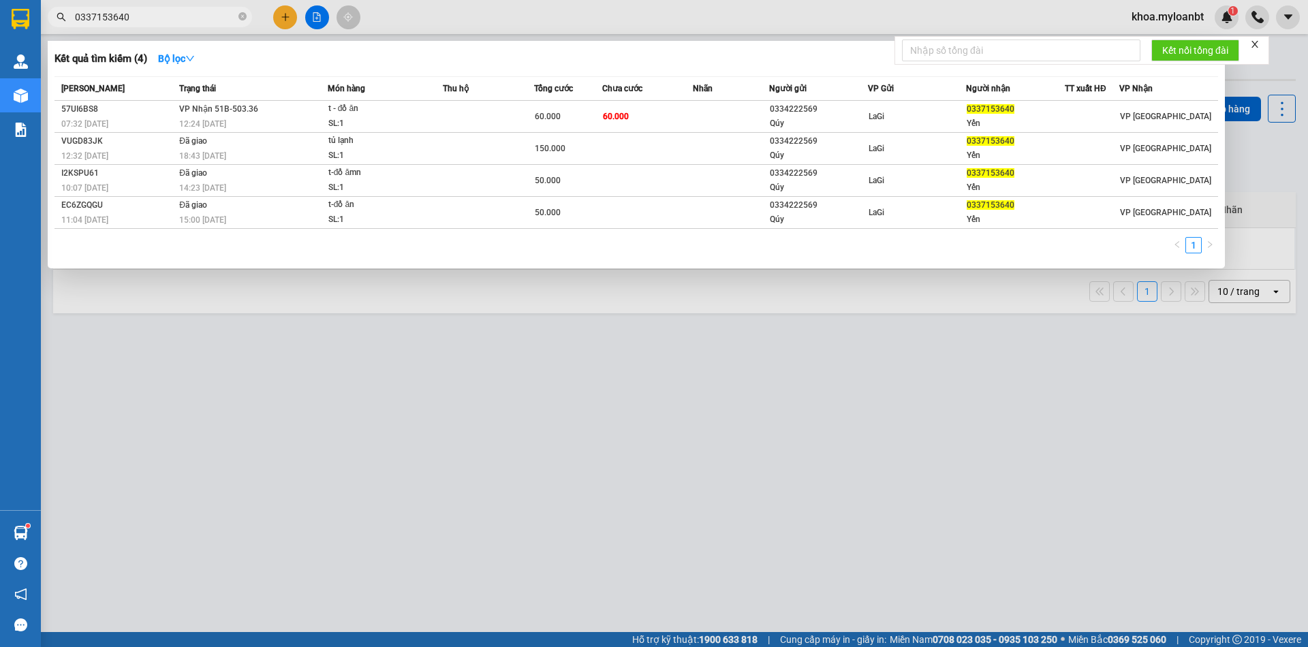
click at [202, 22] on input "0337153640" at bounding box center [155, 17] width 161 height 15
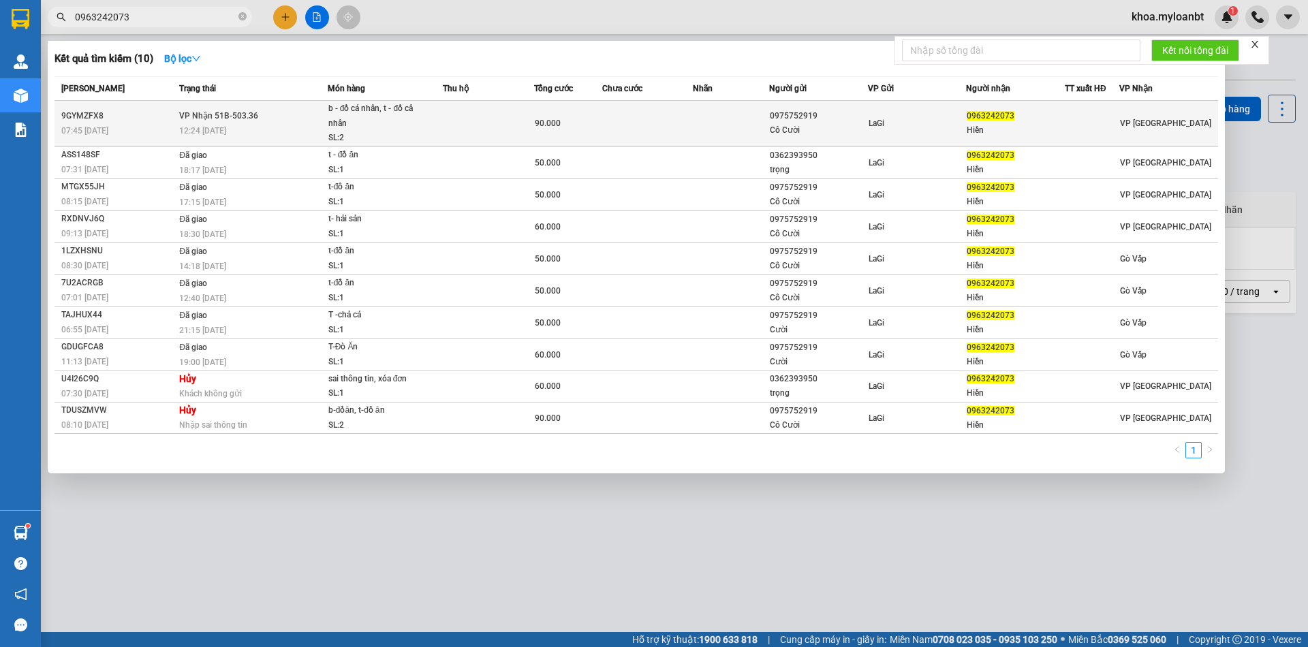
type input "0963242073"
click at [238, 112] on span "VP Nhận 51B-503.36" at bounding box center [218, 116] width 79 height 10
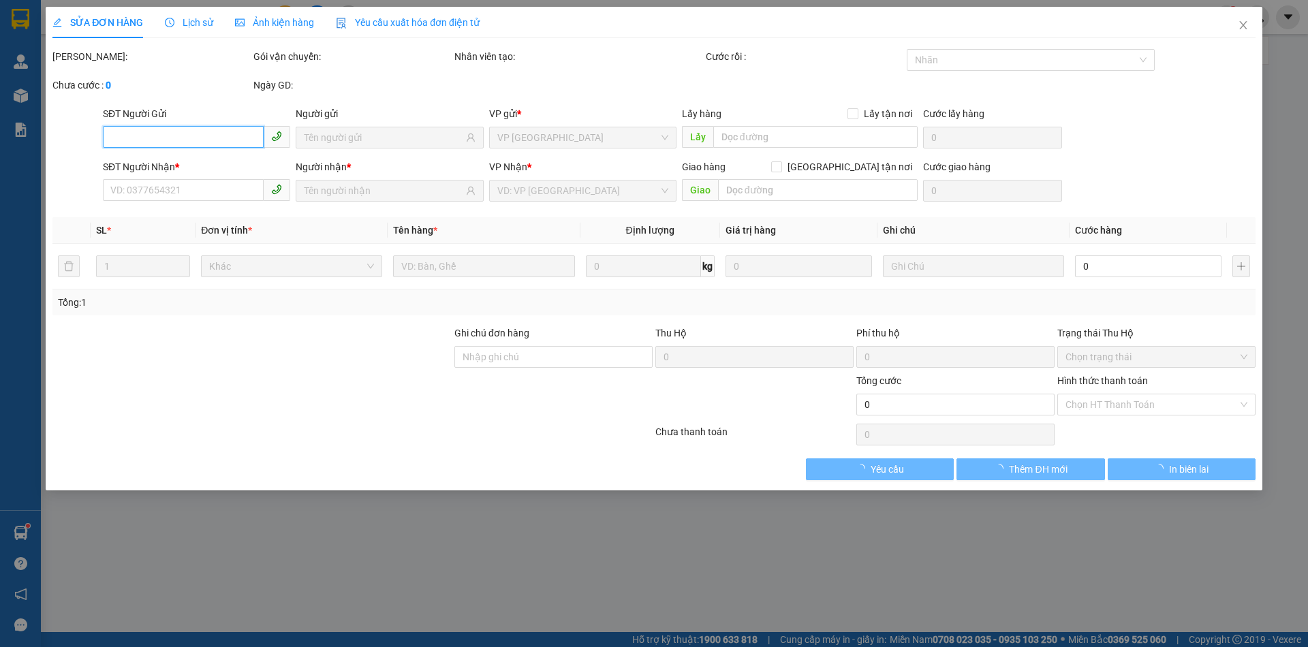
type input "0975752919"
type input "Cô Cười"
type input "0963242073"
type input "Hiền"
type input "90.000"
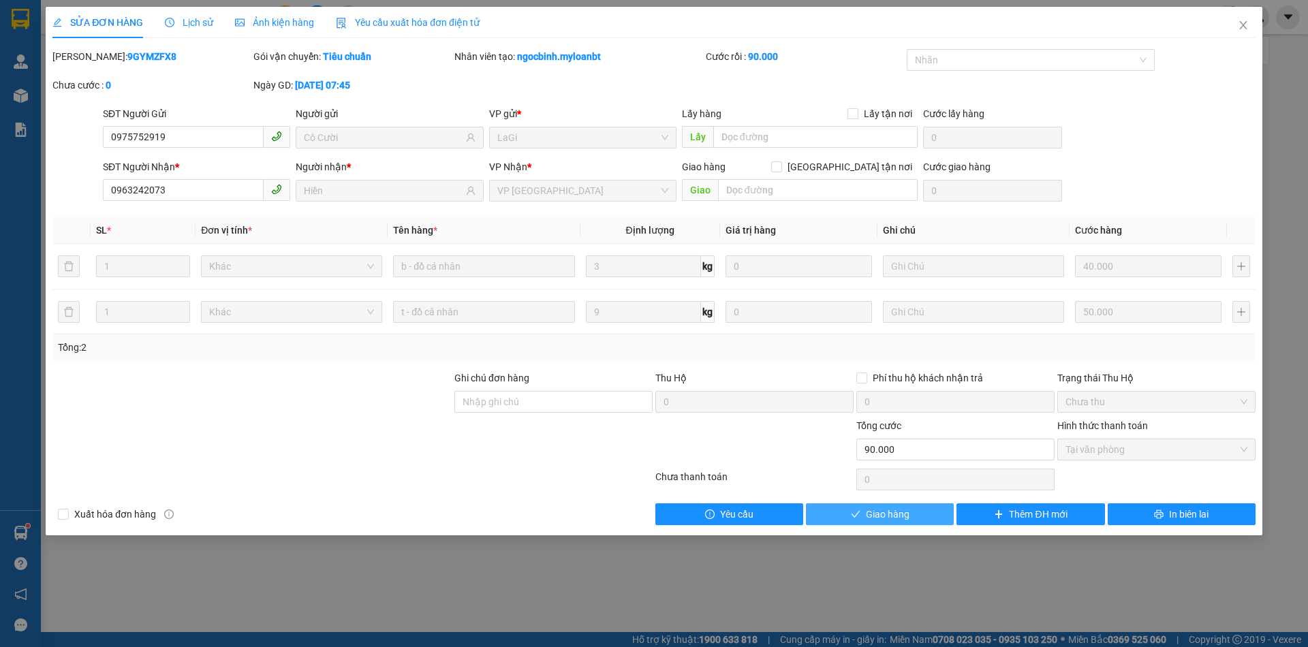
click at [885, 507] on span "Giao hàng" at bounding box center [888, 514] width 44 height 15
